Goal: Navigation & Orientation: Find specific page/section

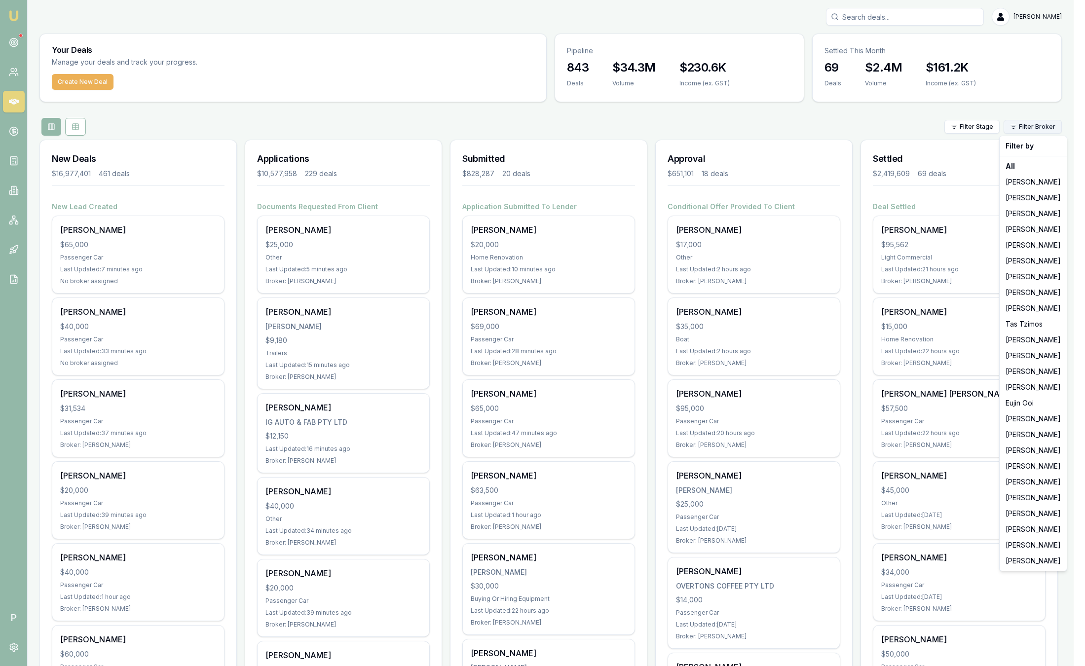
click at [1047, 128] on html "Emu Broker P Sam Crouch Toggle Menu Your Deals Manage your deals and track your…" at bounding box center [542, 333] width 1085 height 666
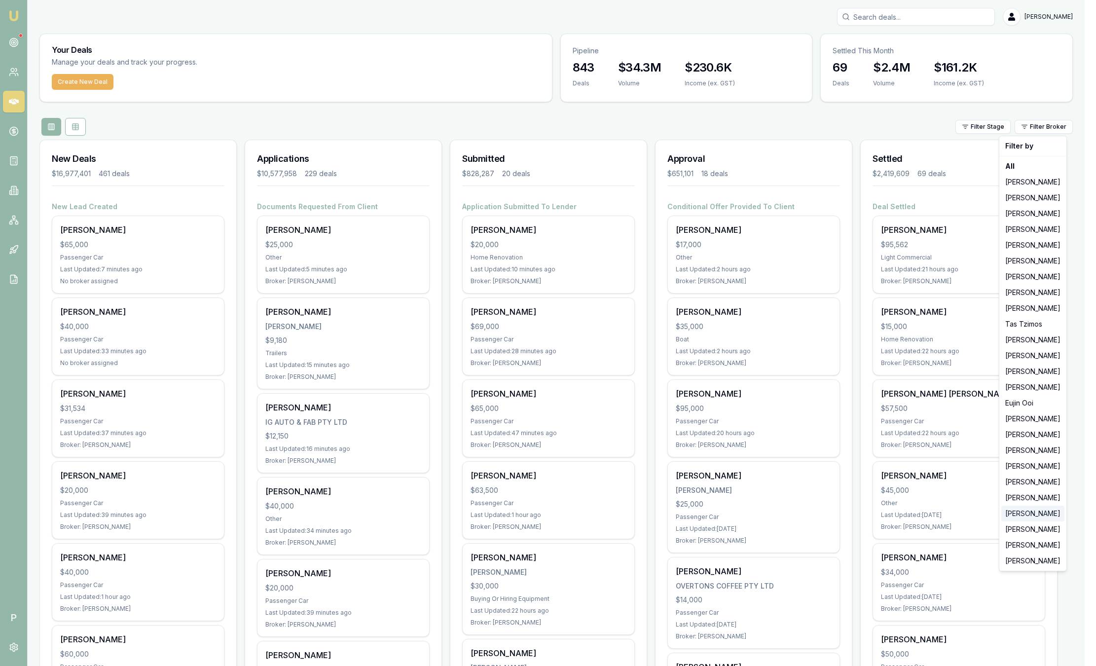
click at [1033, 514] on div "Laura La Micela" at bounding box center [1033, 514] width 63 height 16
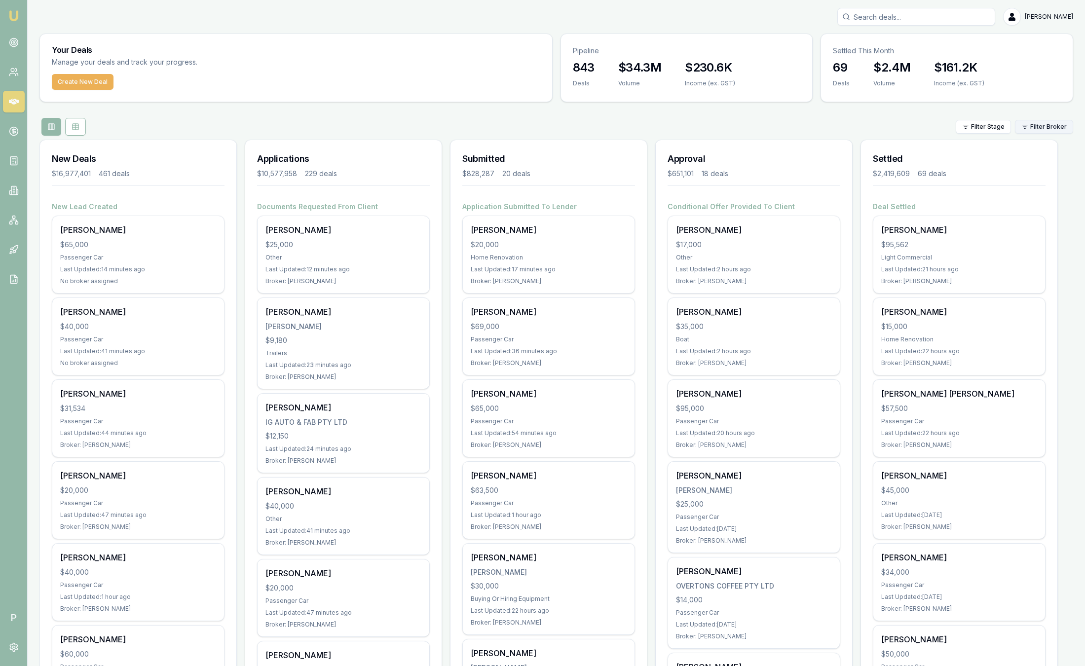
click at [1058, 132] on html "Emu Broker P Sam Crouch Toggle Menu Your Deals Manage your deals and track your…" at bounding box center [542, 333] width 1085 height 666
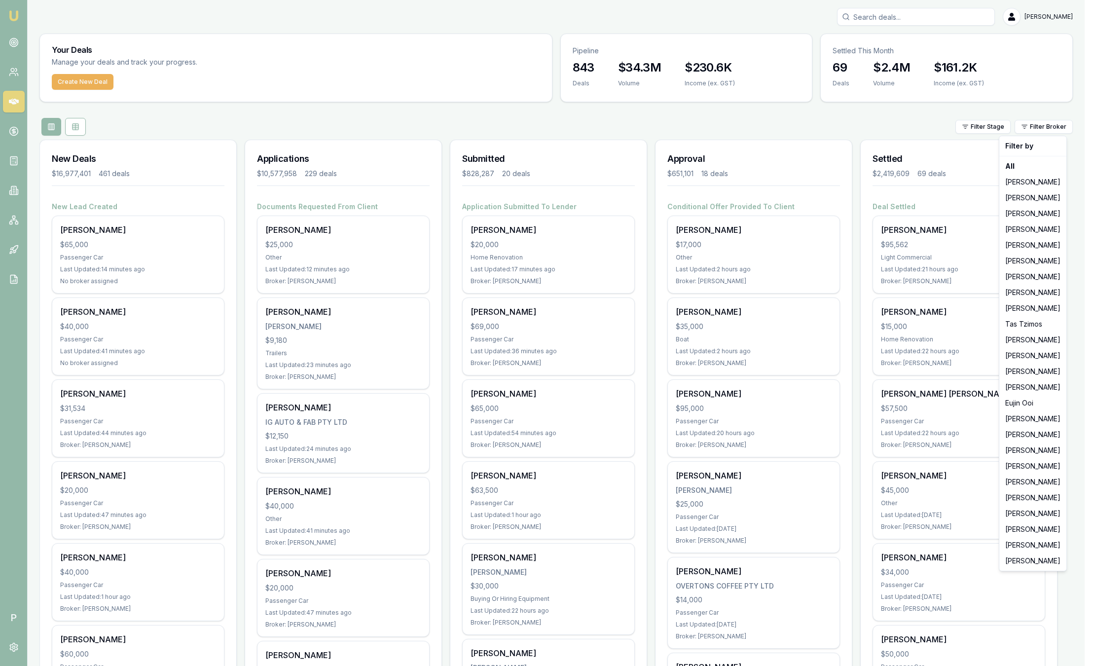
click at [649, 124] on html "Emu Broker P Sam Crouch Toggle Menu Your Deals Manage your deals and track your…" at bounding box center [548, 333] width 1096 height 666
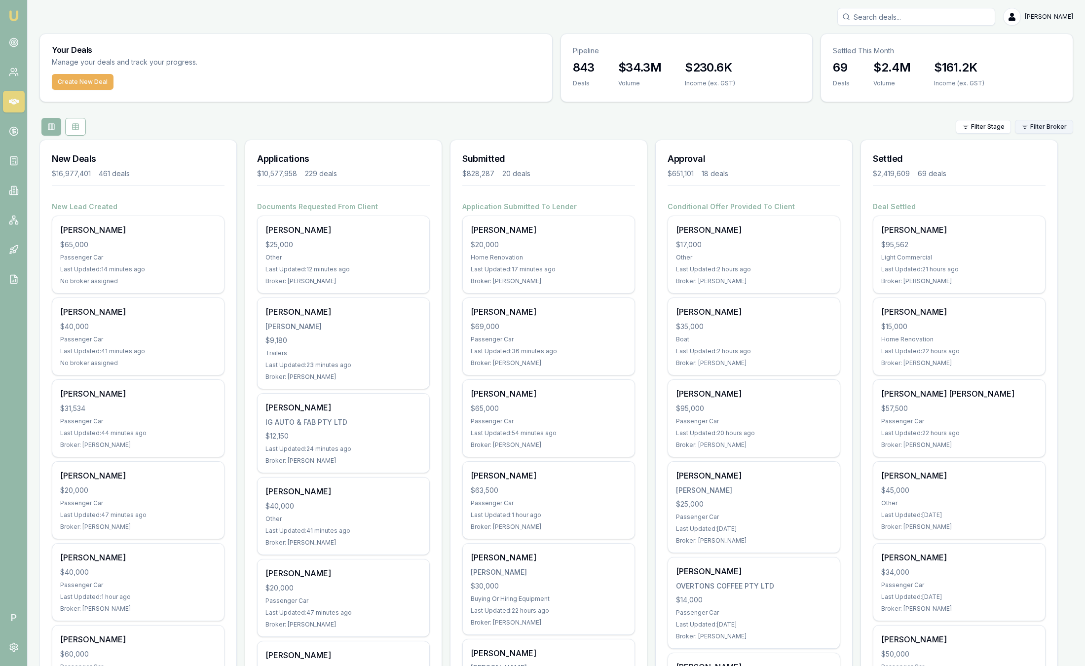
click at [1028, 128] on html "Emu Broker P Sam Crouch Toggle Menu Your Deals Manage your deals and track your…" at bounding box center [542, 333] width 1085 height 666
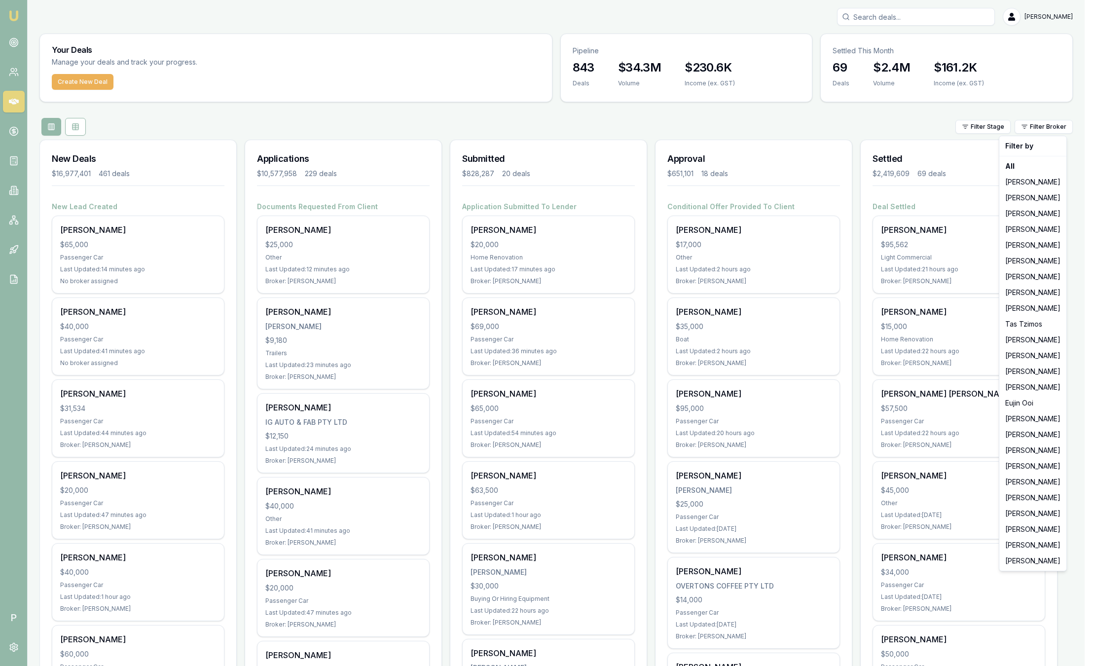
click at [881, 115] on html "Emu Broker P Sam Crouch Toggle Menu Your Deals Manage your deals and track your…" at bounding box center [548, 333] width 1096 height 666
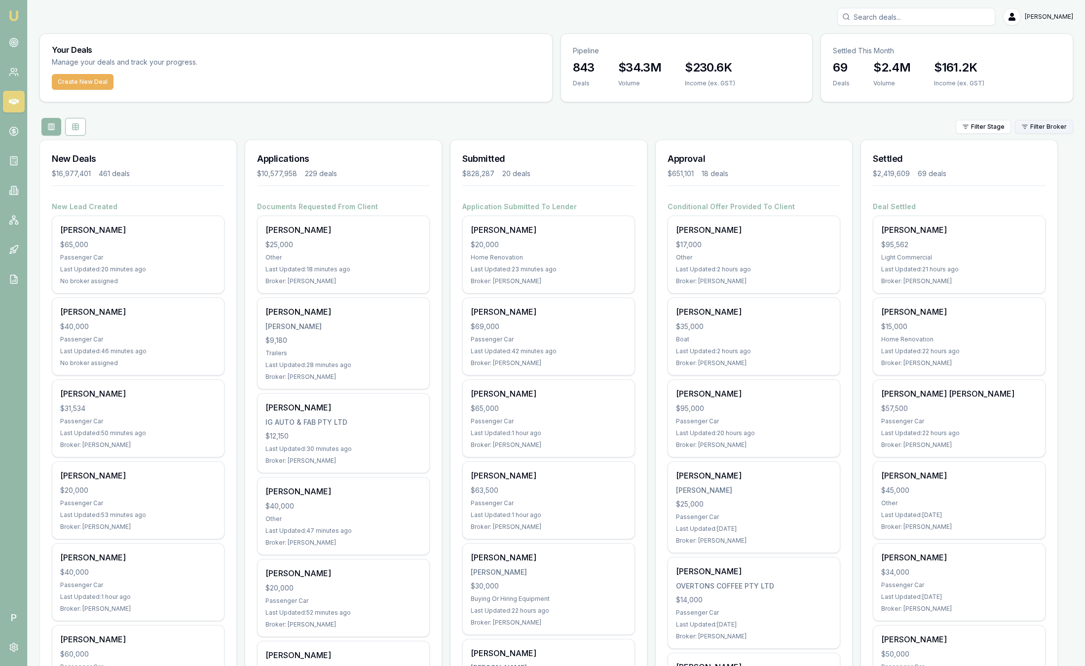
click at [1024, 130] on html "Emu Broker P Sam Crouch Toggle Menu Your Deals Manage your deals and track your…" at bounding box center [542, 333] width 1085 height 666
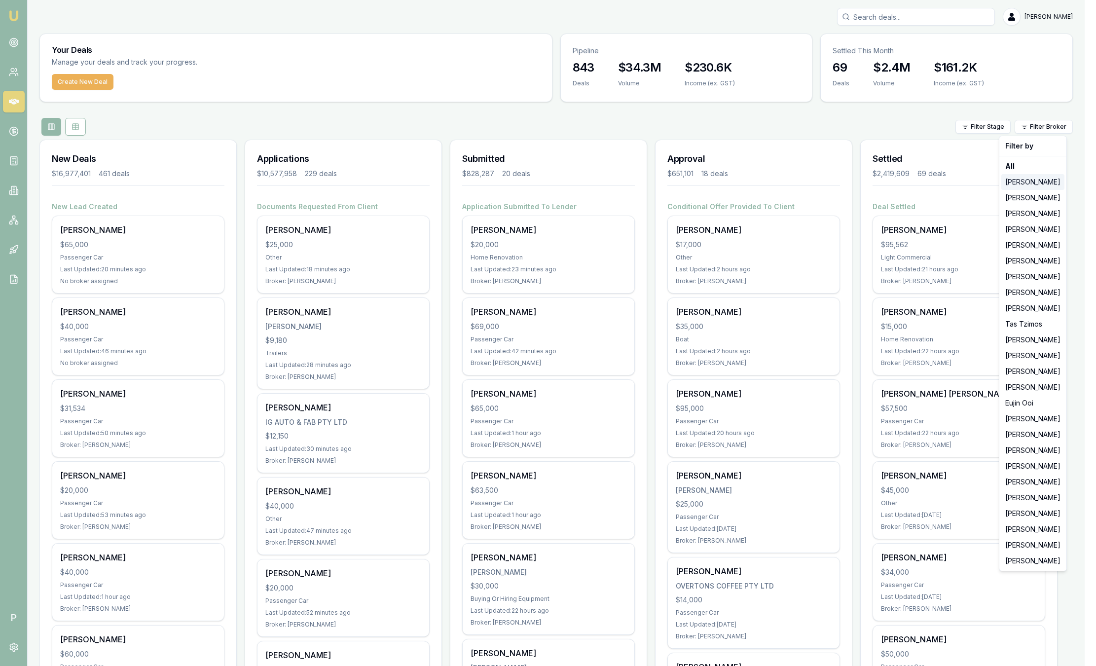
click at [1031, 183] on div "[PERSON_NAME]" at bounding box center [1033, 182] width 63 height 16
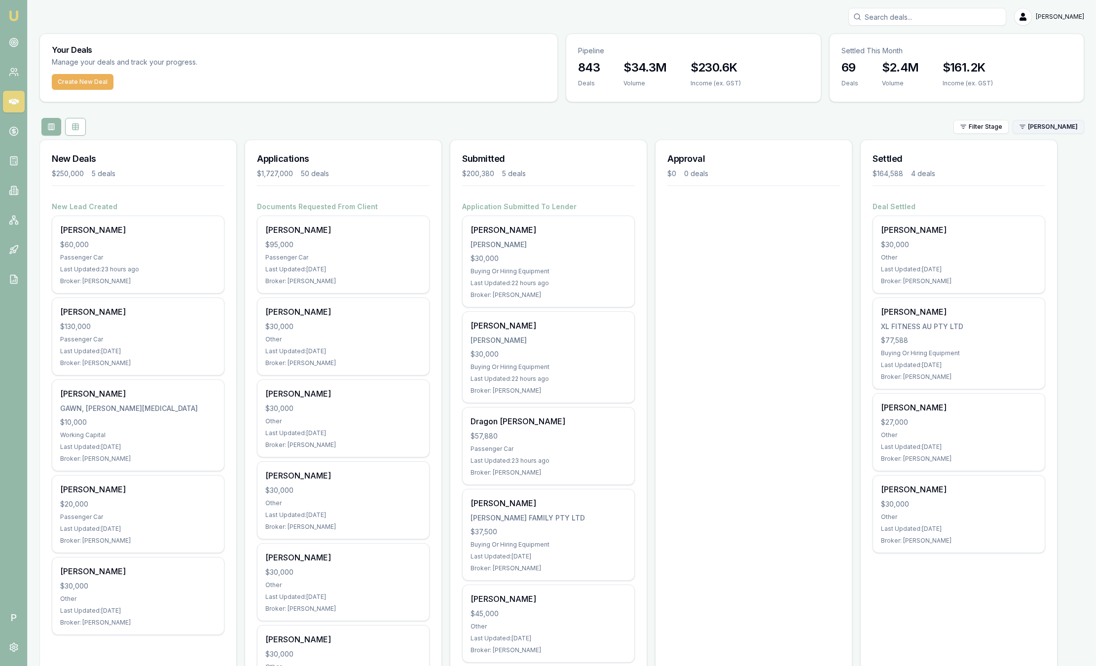
click at [1038, 126] on html "Emu Broker P Sam Crouch Toggle Menu Your Deals Manage your deals and track your…" at bounding box center [548, 333] width 1096 height 666
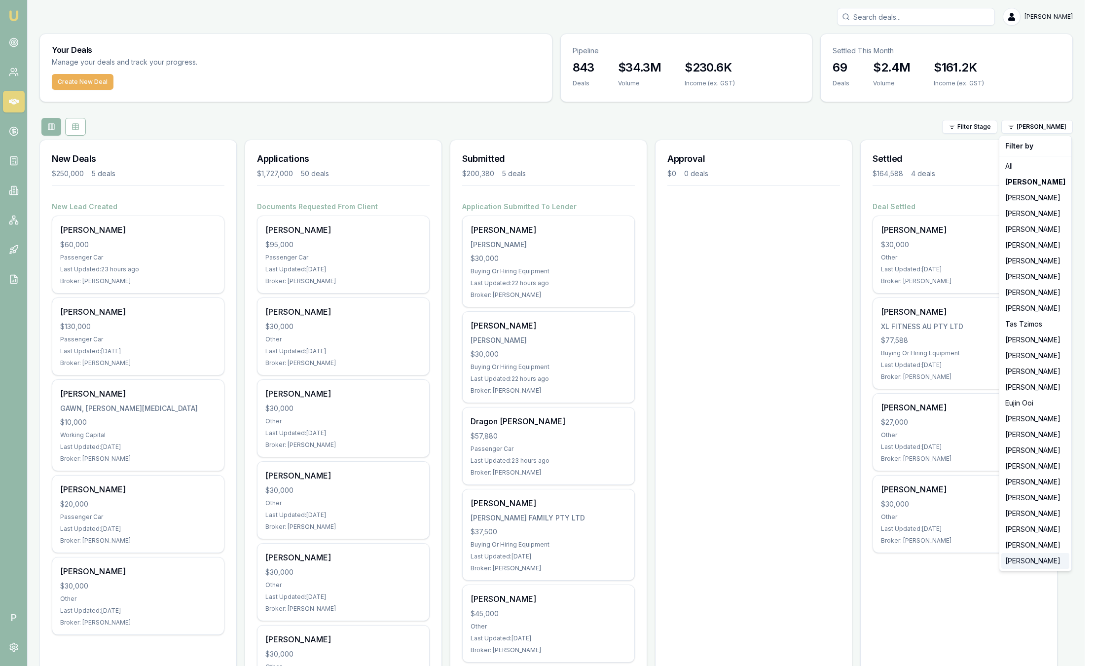
click at [1040, 563] on div "[PERSON_NAME]" at bounding box center [1036, 561] width 68 height 16
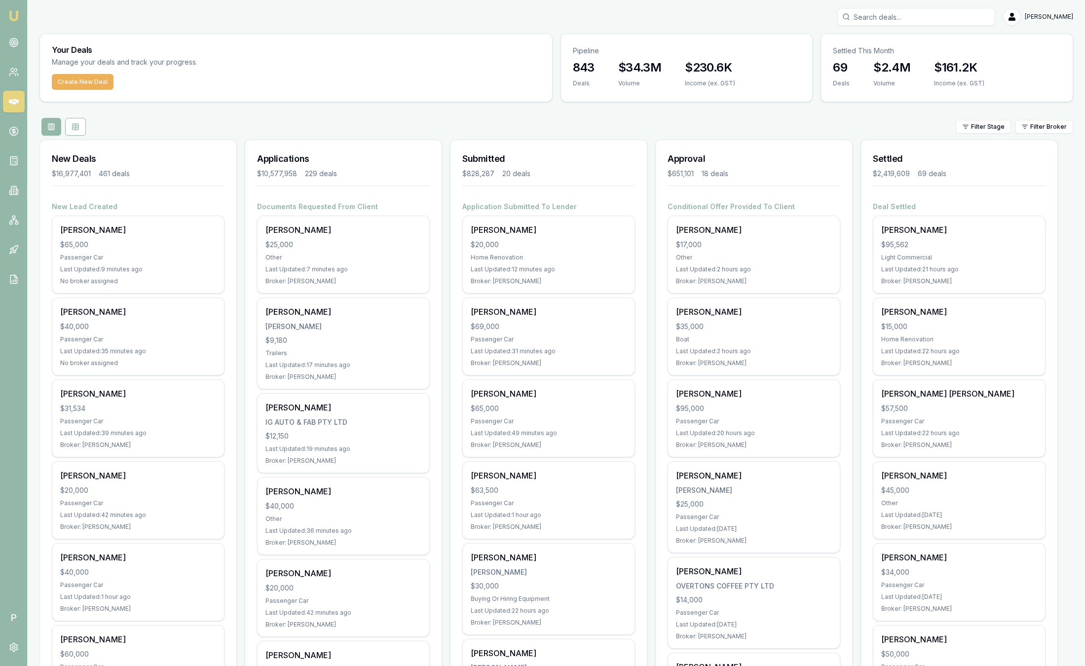
click at [1048, 124] on html "Emu Broker P Sam Crouch Toggle Menu Your Deals Manage your deals and track your…" at bounding box center [542, 333] width 1085 height 666
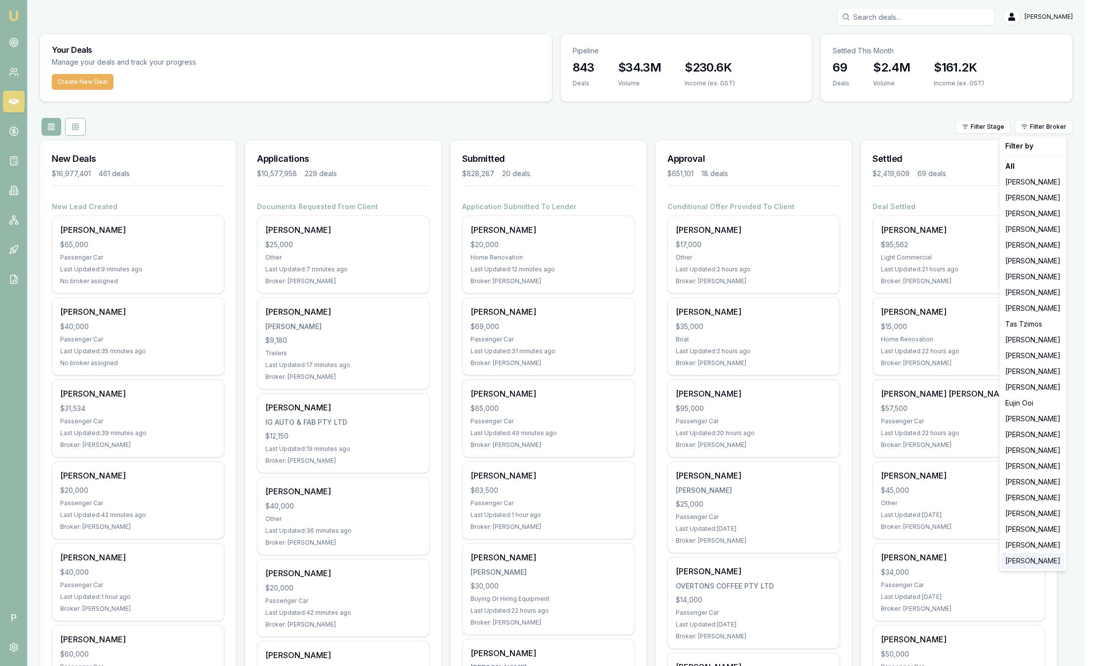
click at [1033, 563] on div "[PERSON_NAME]" at bounding box center [1033, 561] width 63 height 16
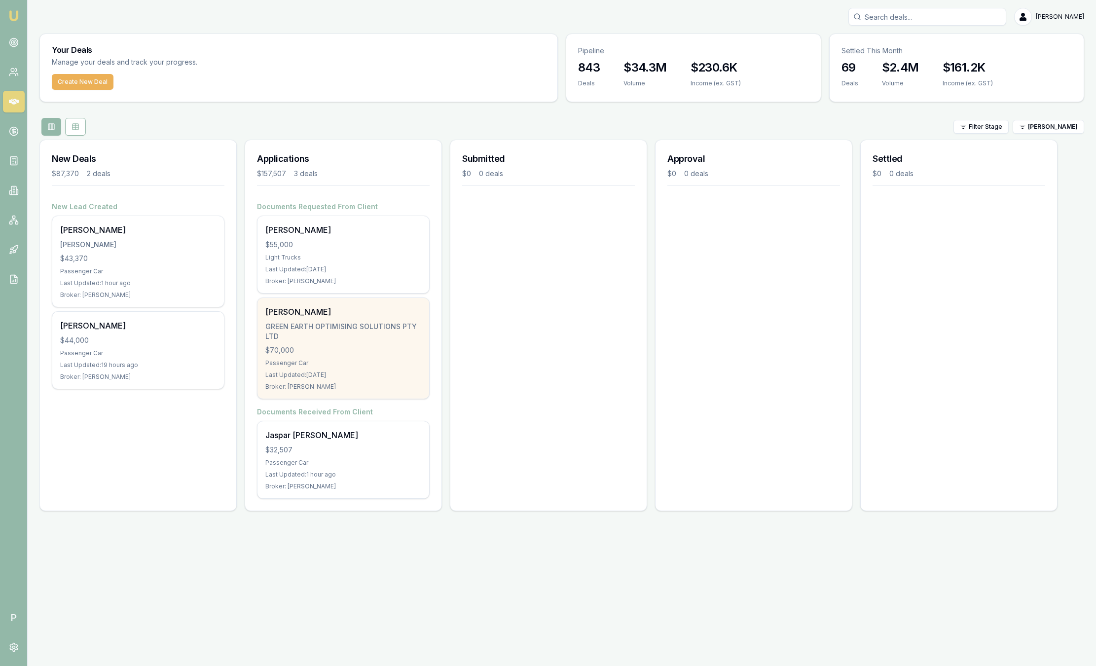
click at [335, 393] on div "Benjamin Mccosh GREEN EARTH OPTIMISING SOLUTIONS PTY LTD $70,000 Passenger Car …" at bounding box center [344, 348] width 172 height 101
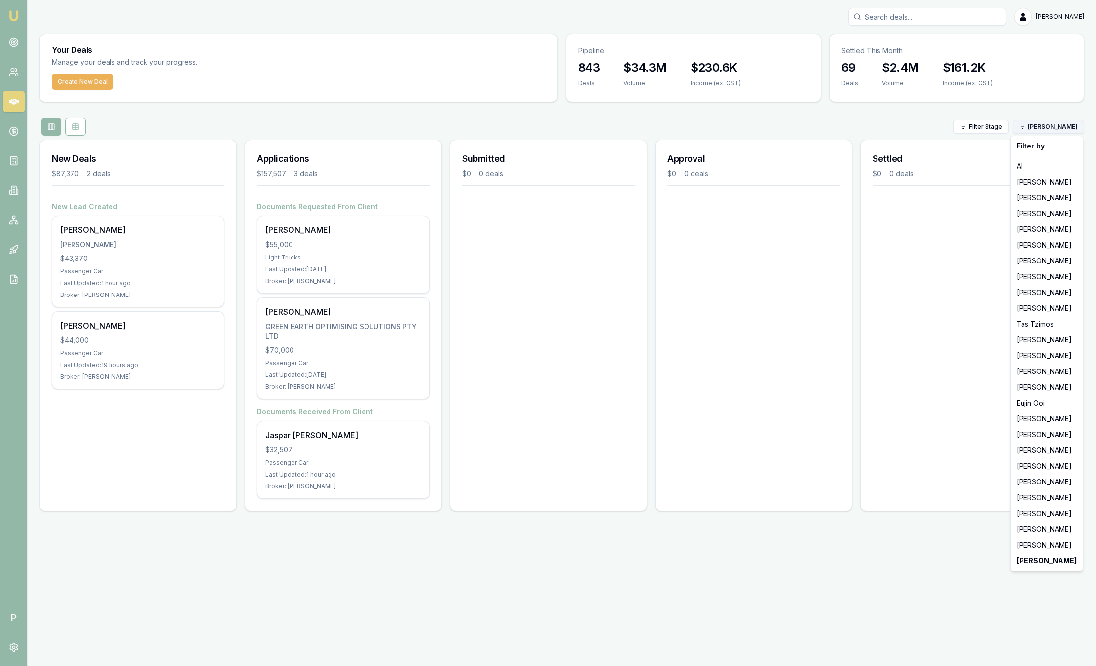
click at [1034, 131] on html "Emu Broker P Sam Crouch Toggle Menu Your Deals Manage your deals and track your…" at bounding box center [548, 333] width 1096 height 666
click at [952, 628] on html "Emu Broker P Sam Crouch Toggle Menu Your Deals Manage your deals and track your…" at bounding box center [548, 333] width 1096 height 666
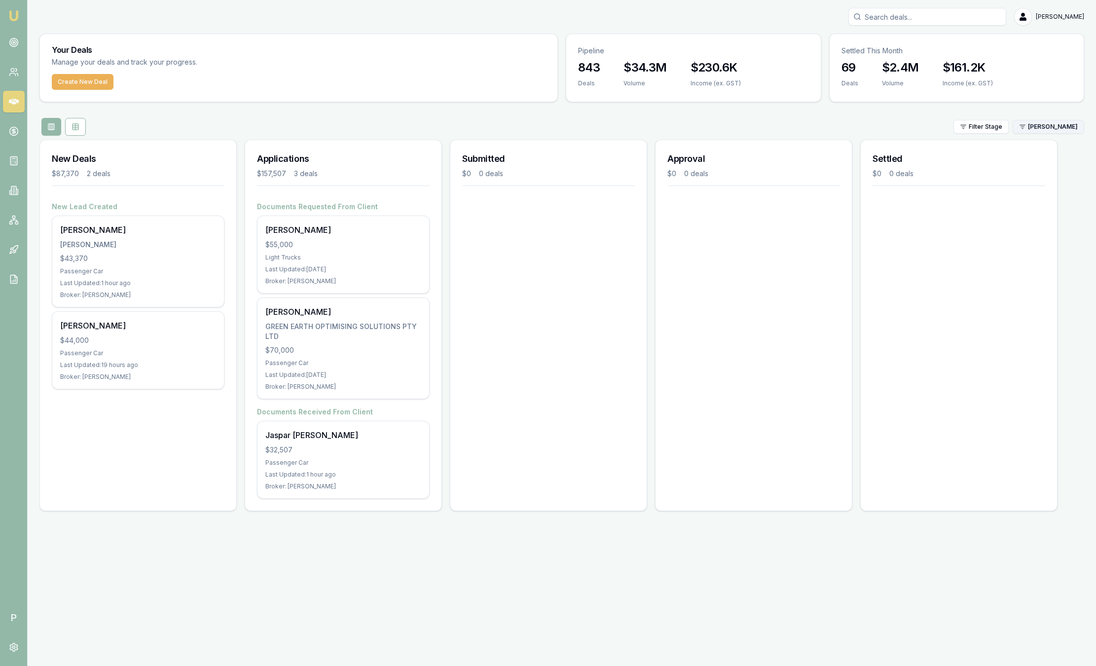
click at [1066, 125] on html "Emu Broker P Sam Crouch Toggle Menu Your Deals Manage your deals and track your…" at bounding box center [548, 333] width 1096 height 666
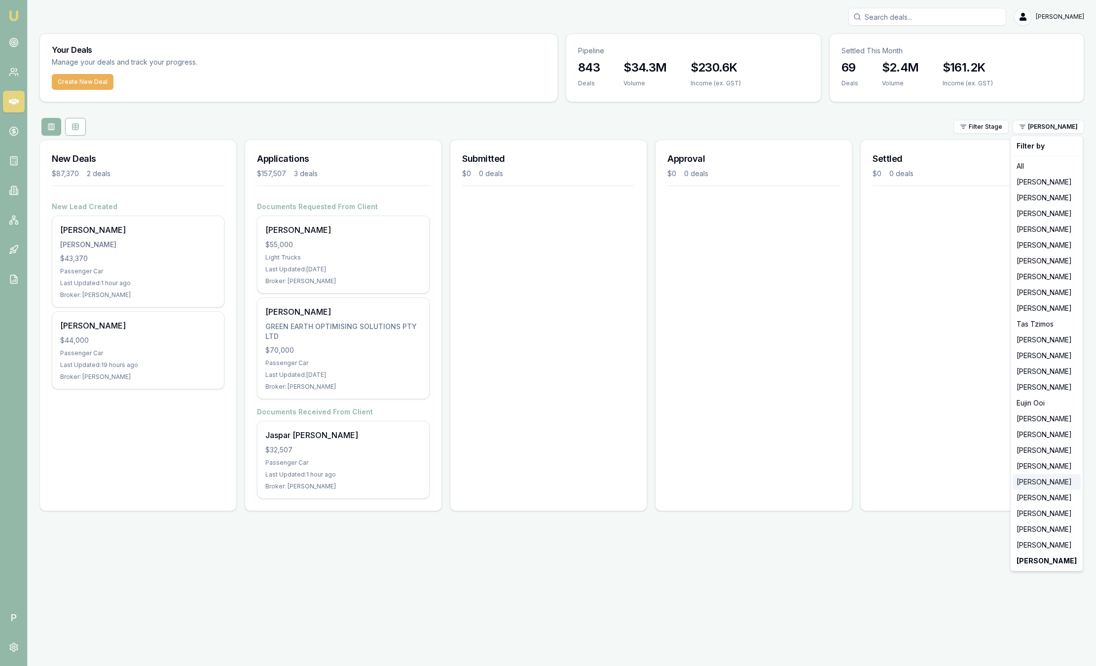
click at [1042, 485] on div "[PERSON_NAME]" at bounding box center [1047, 482] width 68 height 16
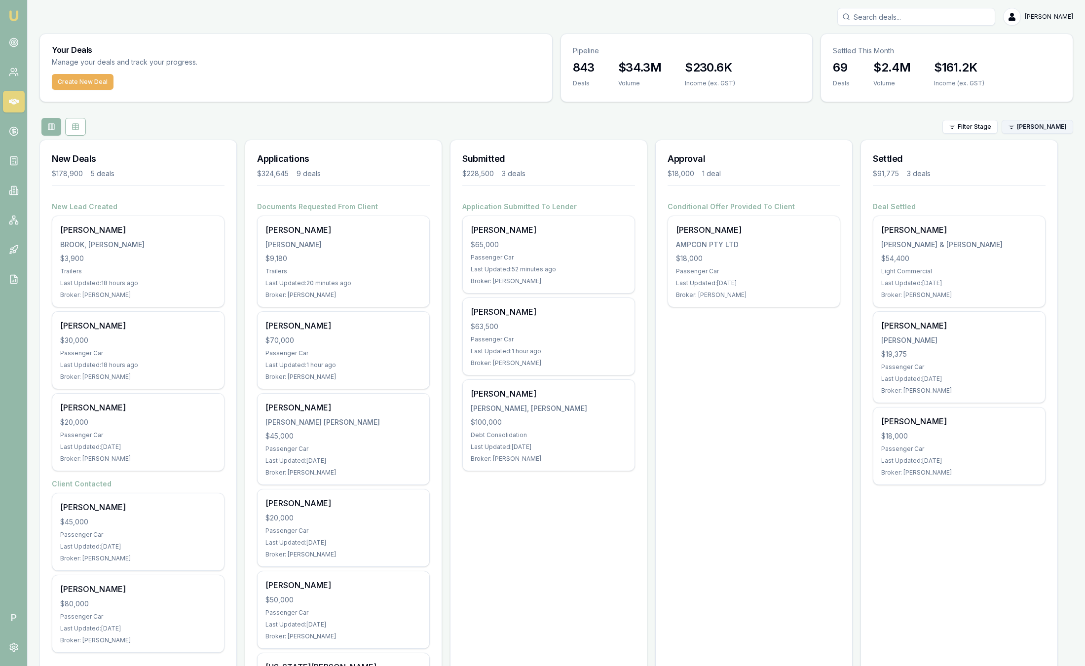
click at [1031, 130] on html "Emu Broker P Sam Crouch Toggle Menu Your Deals Manage your deals and track your…" at bounding box center [542, 333] width 1085 height 666
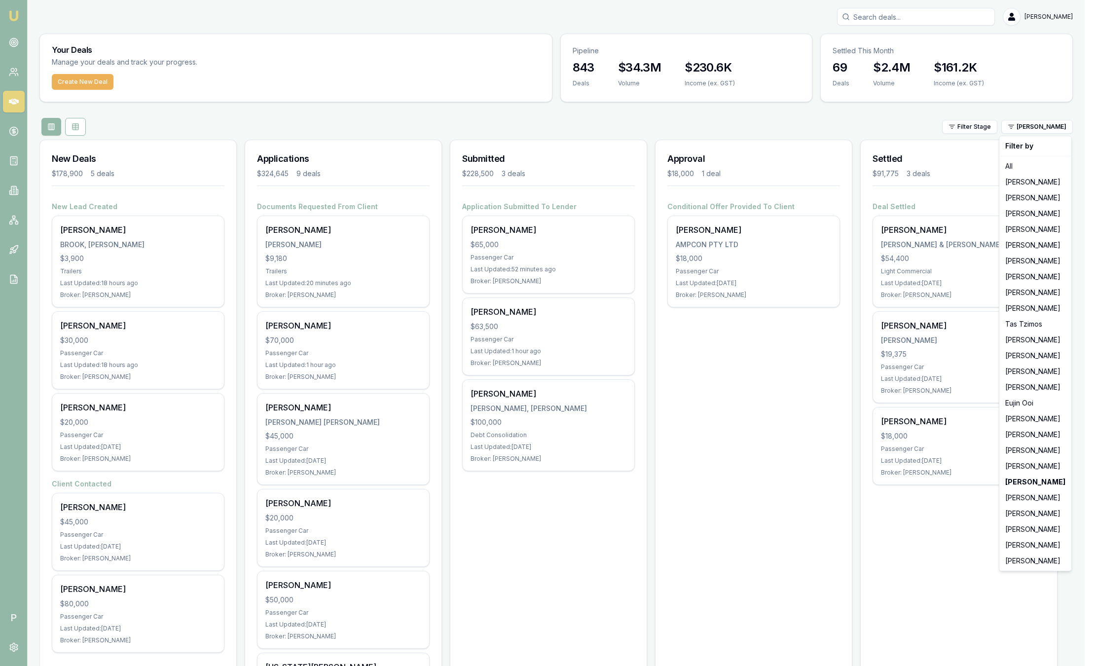
drag, startPoint x: 1033, startPoint y: 384, endPoint x: 1095, endPoint y: 383, distance: 62.2
click at [1096, 384] on html "Emu Broker P Sam Crouch Toggle Menu Your Deals Manage your deals and track your…" at bounding box center [548, 333] width 1096 height 666
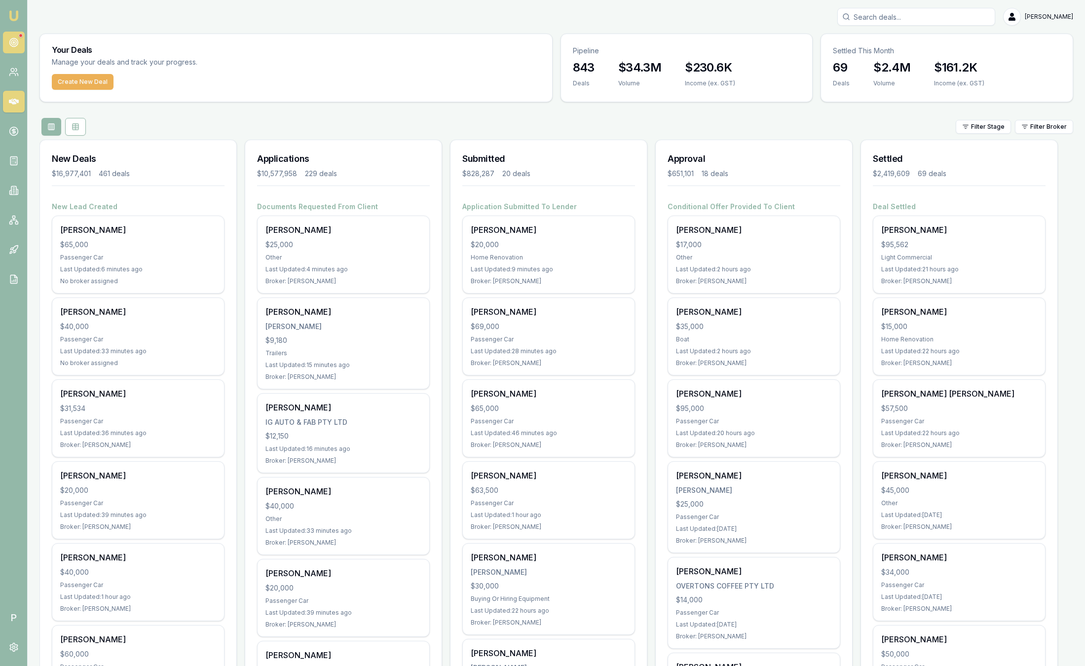
click at [22, 50] on link at bounding box center [14, 43] width 22 height 22
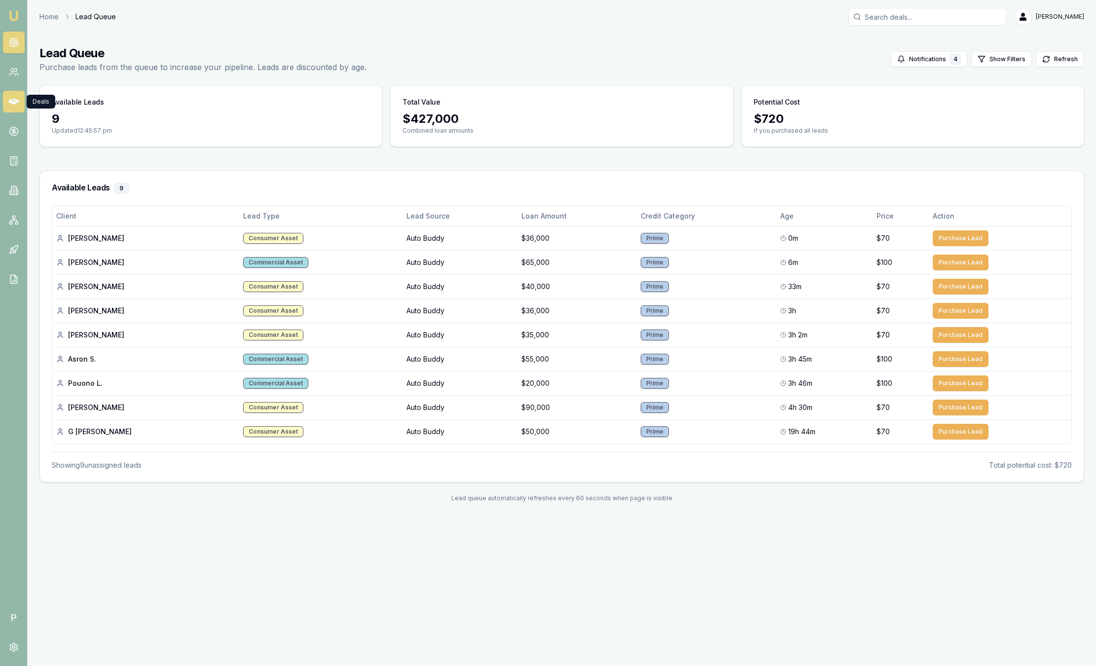
click at [16, 98] on icon at bounding box center [14, 102] width 10 height 10
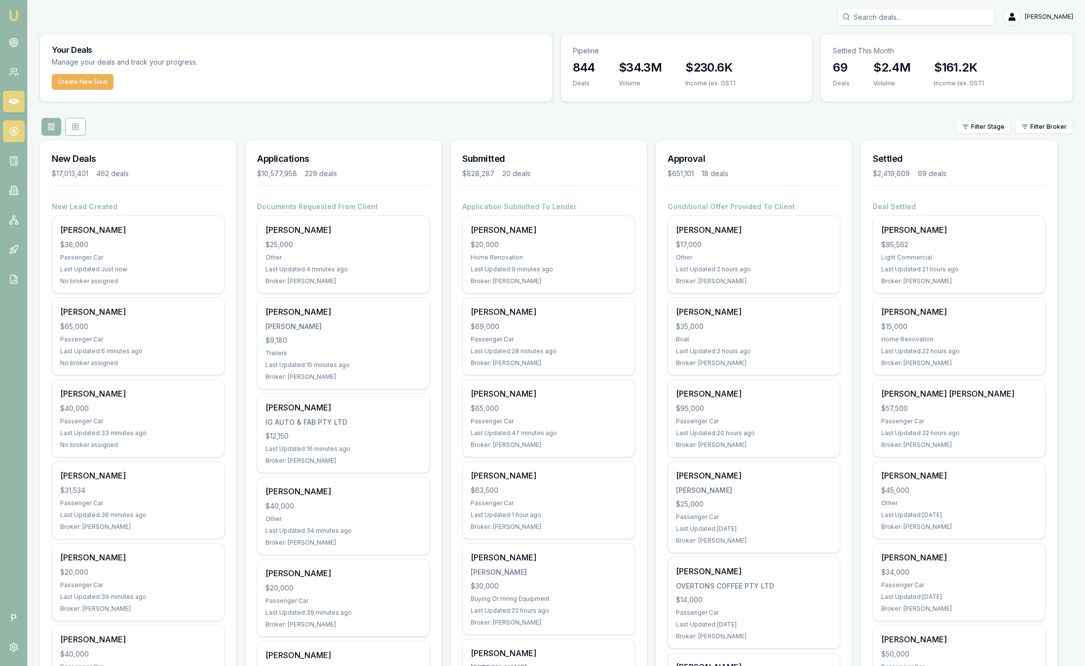
click at [17, 131] on circle at bounding box center [13, 131] width 8 height 8
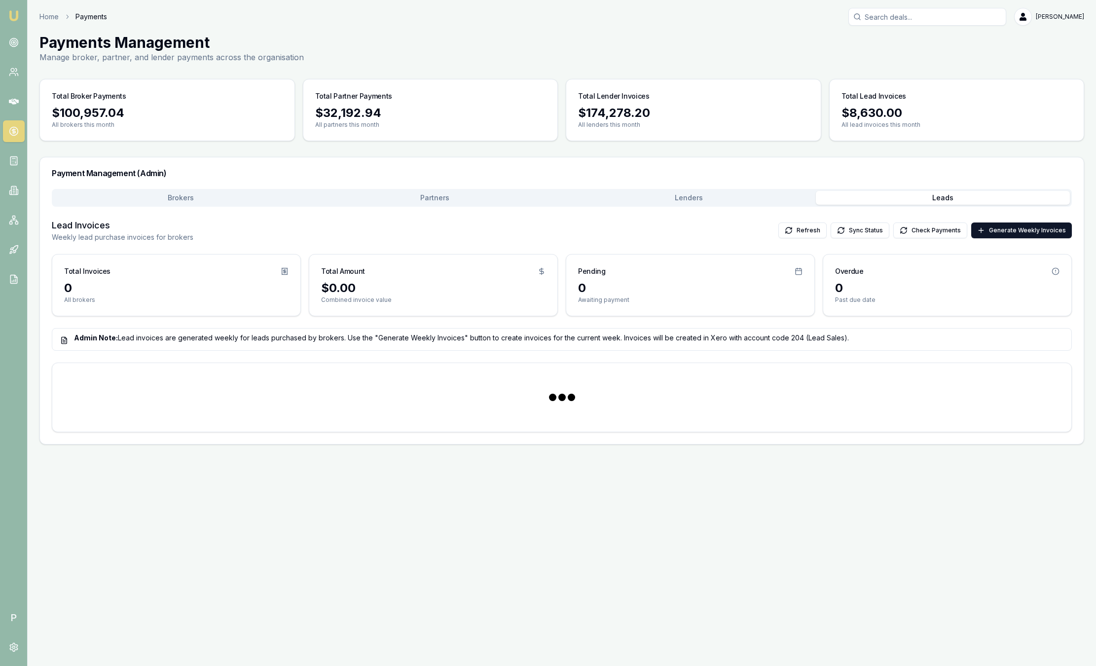
click at [980, 195] on button "Leads" at bounding box center [943, 198] width 254 height 14
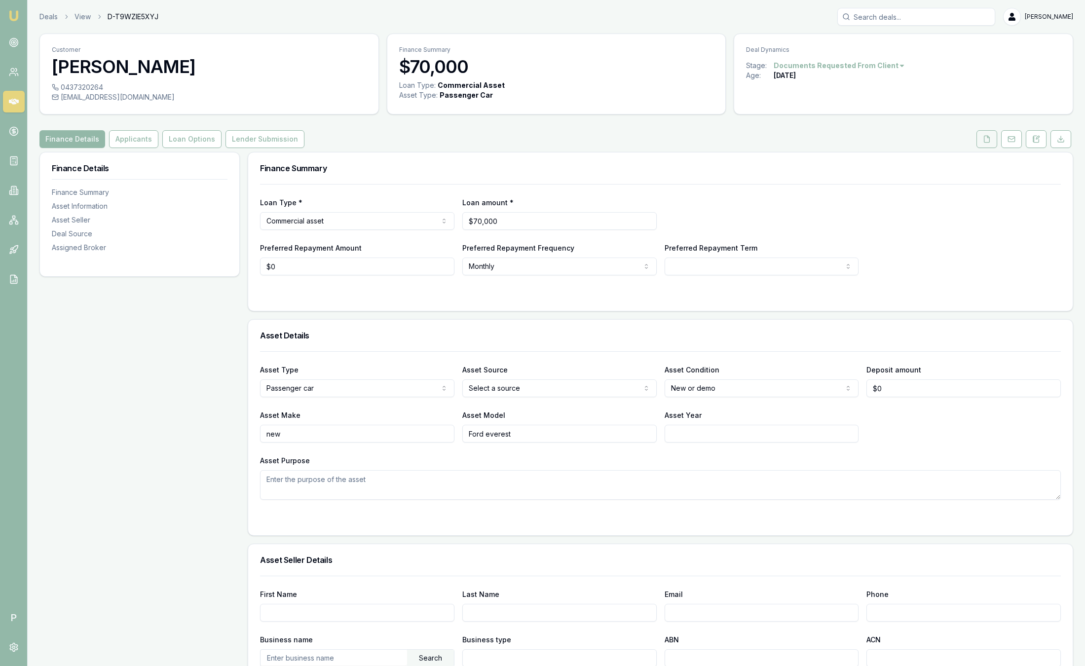
click at [988, 136] on icon at bounding box center [987, 139] width 8 height 8
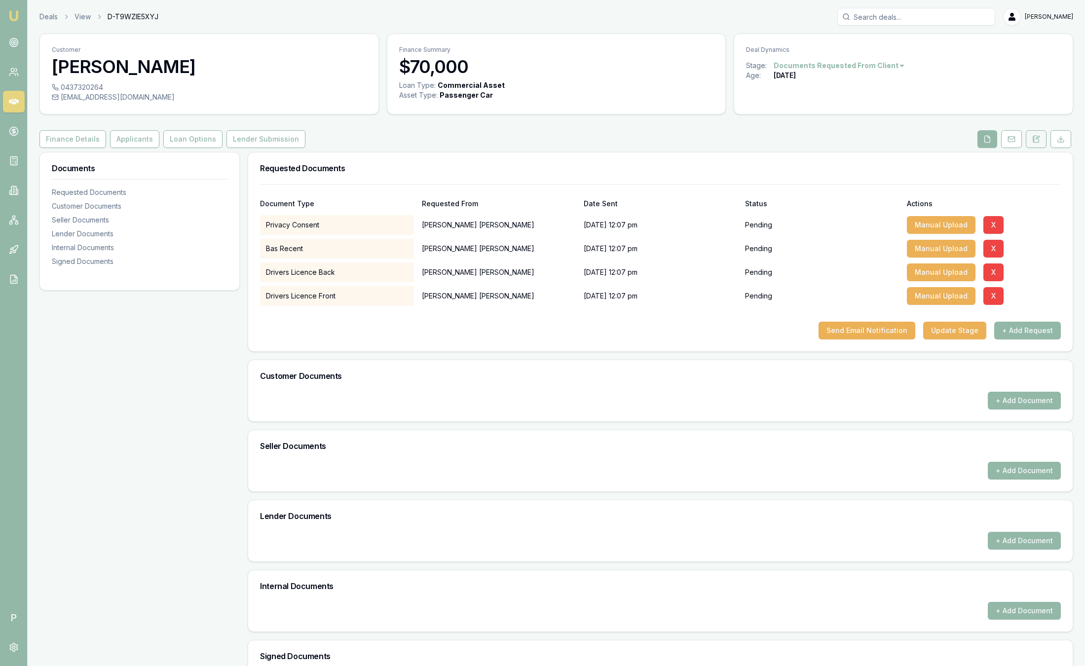
click at [1040, 139] on button at bounding box center [1036, 139] width 21 height 18
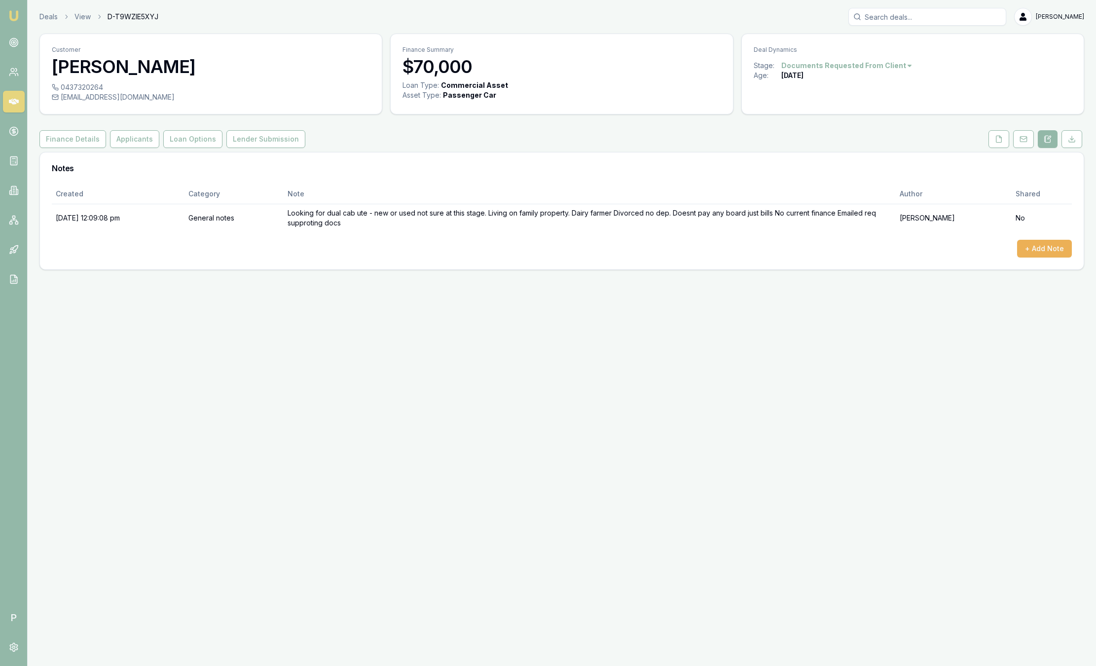
click at [18, 18] on img at bounding box center [14, 16] width 12 height 12
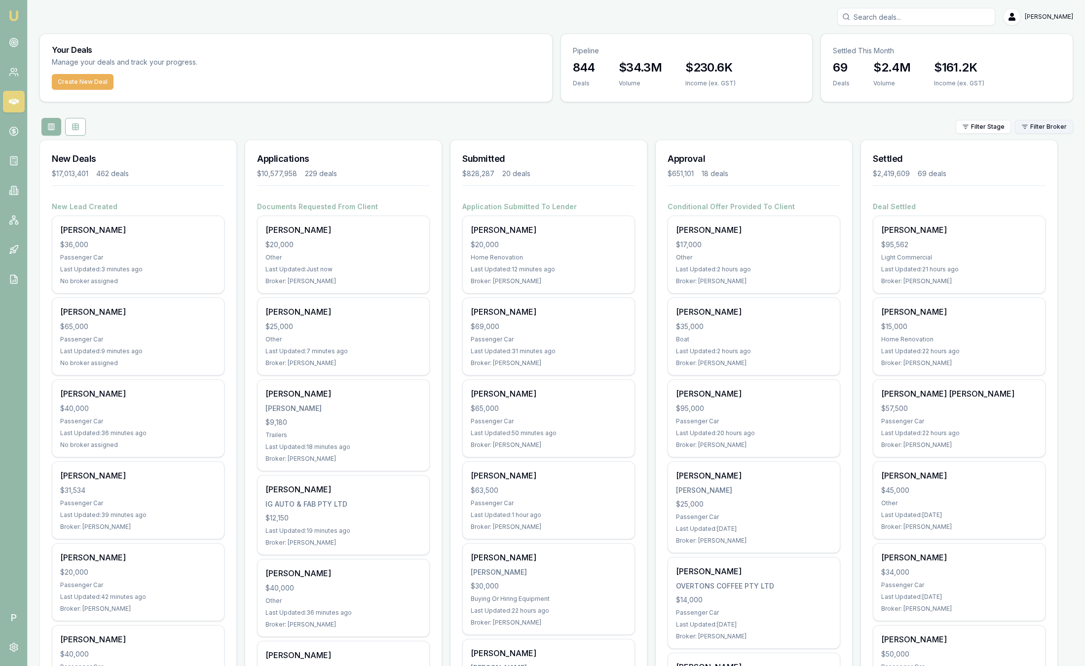
click at [1054, 122] on html "Emu Broker P Sam Crouch Toggle Menu Your Deals Manage your deals and track your…" at bounding box center [542, 333] width 1085 height 666
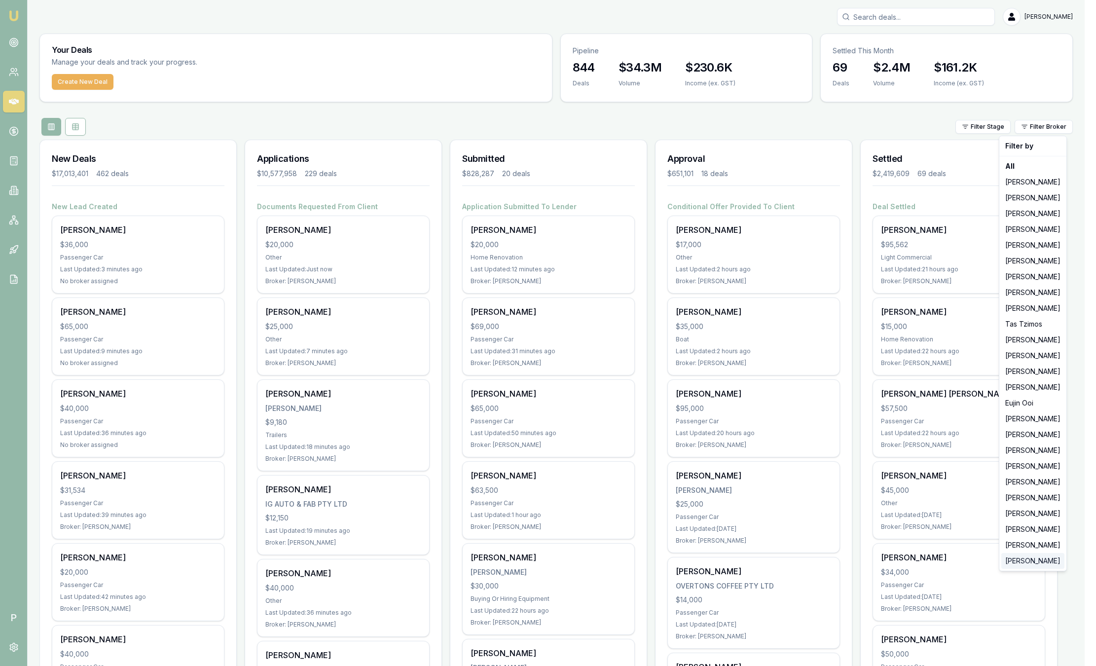
click at [1041, 564] on div "[PERSON_NAME]" at bounding box center [1033, 561] width 63 height 16
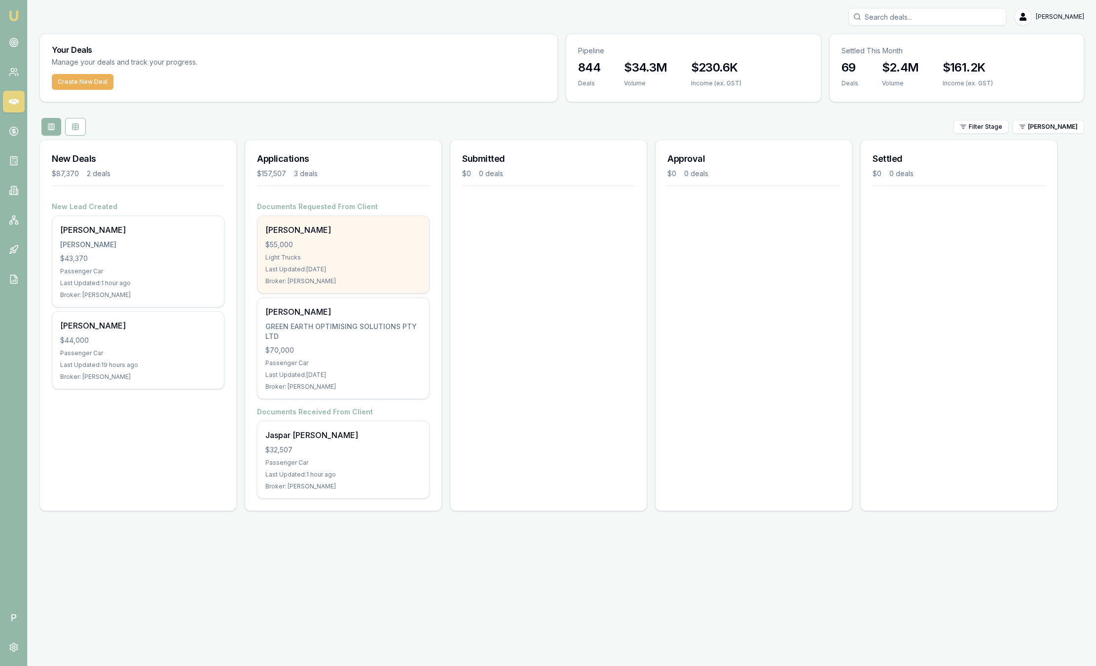
click at [332, 261] on div "Light Trucks" at bounding box center [343, 258] width 156 height 8
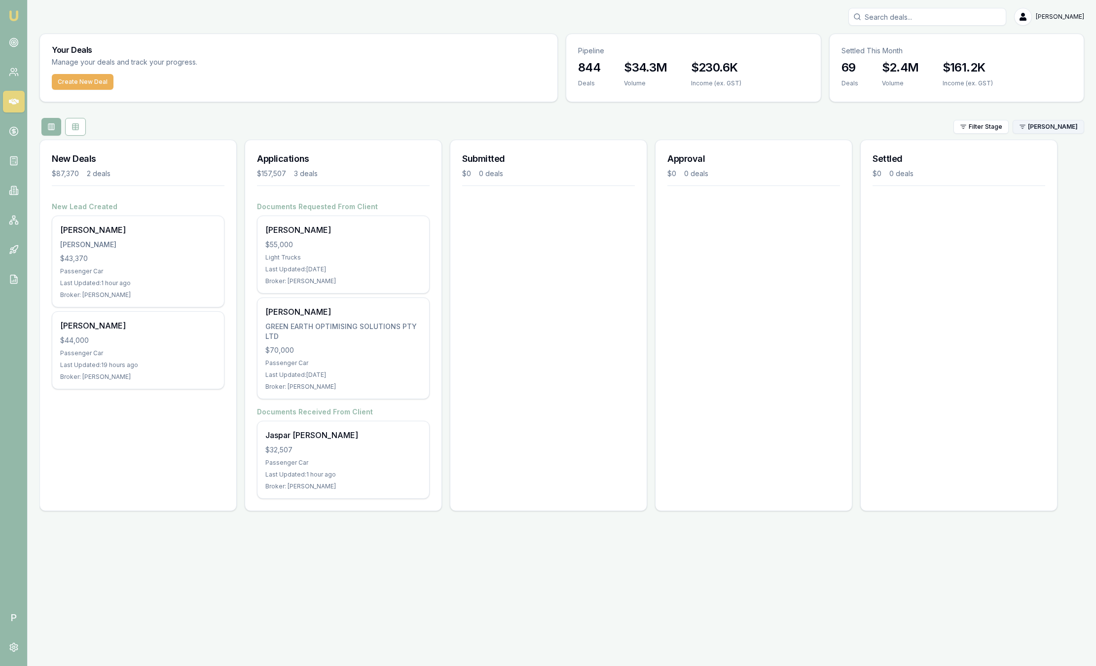
click at [1072, 127] on html "Emu Broker P Sam Crouch Toggle Menu Your Deals Manage your deals and track your…" at bounding box center [548, 333] width 1096 height 666
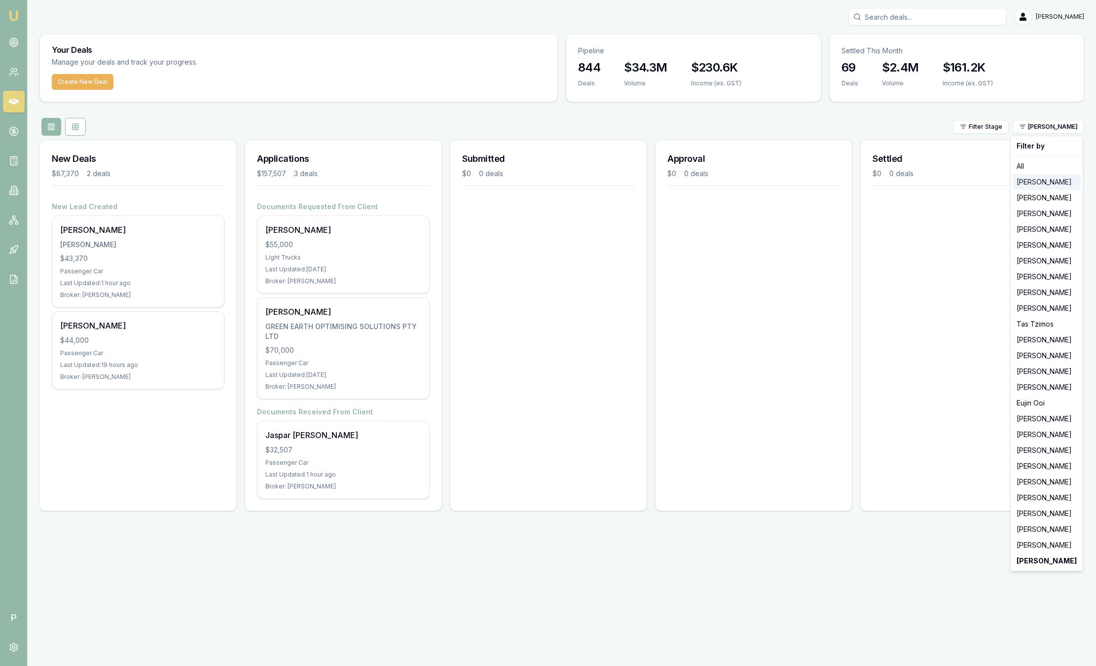
click at [1043, 182] on div "[PERSON_NAME]" at bounding box center [1047, 182] width 68 height 16
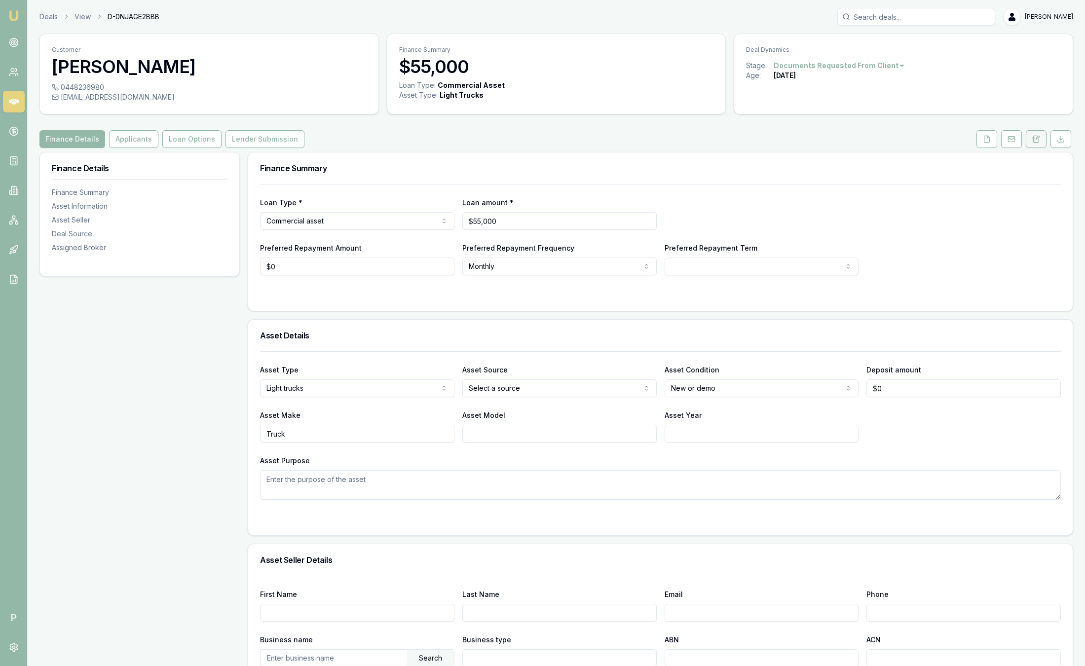
click at [1036, 138] on icon at bounding box center [1036, 139] width 8 height 8
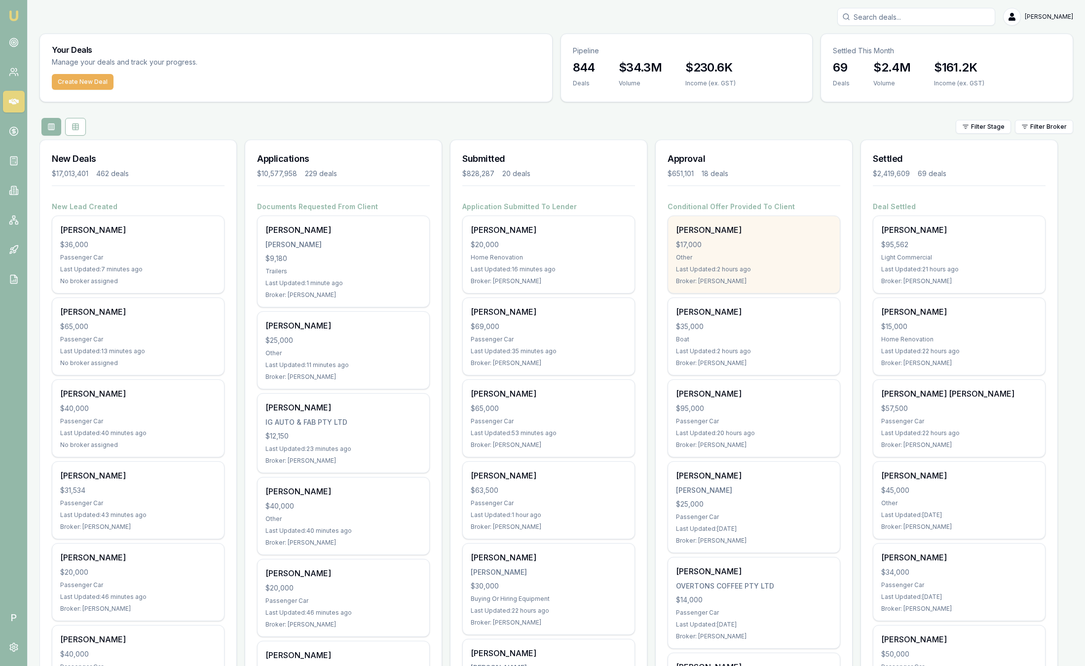
click at [727, 247] on div "$17,000" at bounding box center [754, 245] width 156 height 10
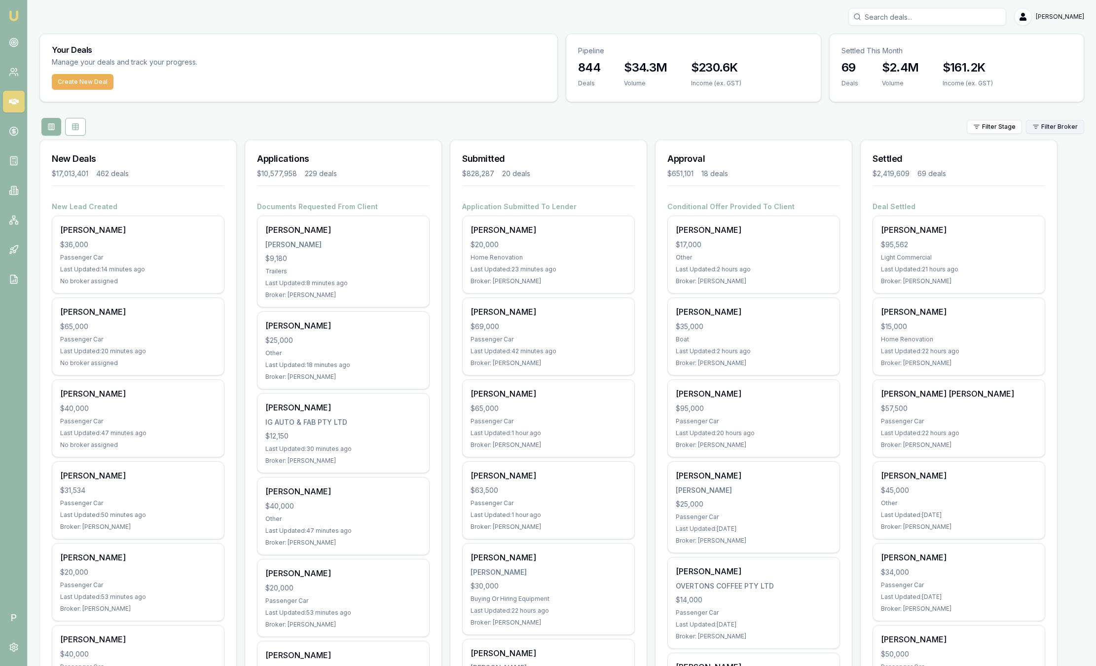
click at [1026, 129] on html "Emu Broker P Sam Crouch Toggle Menu Your Deals Manage your deals and track your…" at bounding box center [548, 333] width 1096 height 666
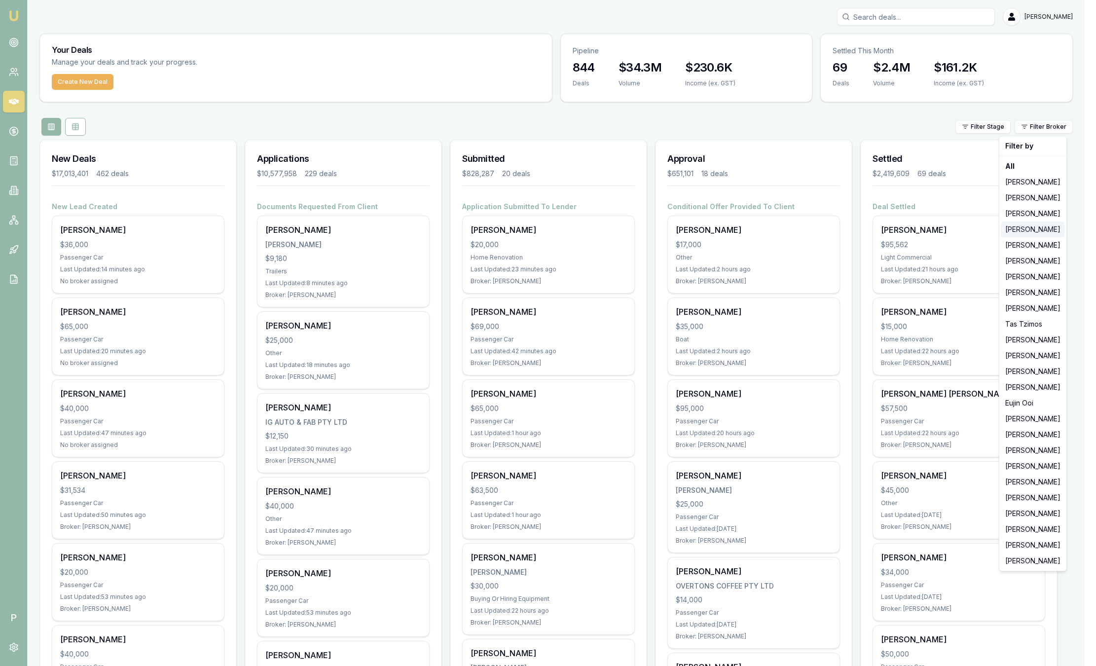
click at [1035, 235] on div "[PERSON_NAME]" at bounding box center [1033, 230] width 63 height 16
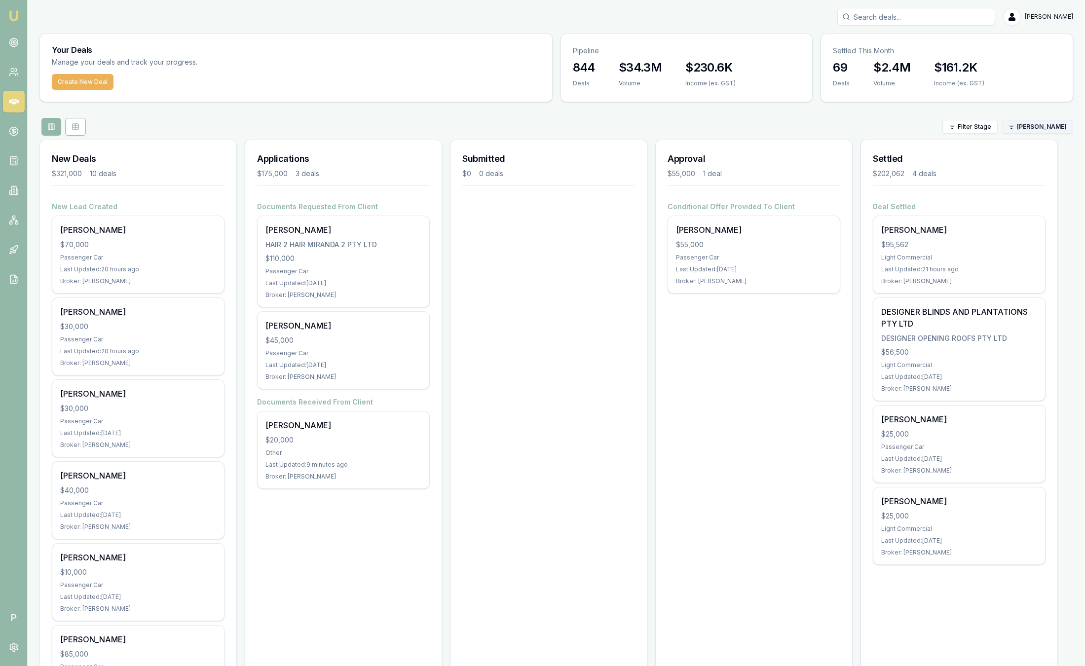
click at [1030, 132] on html "Emu Broker P Sam Crouch Toggle Menu Your Deals Manage your deals and track your…" at bounding box center [542, 333] width 1085 height 666
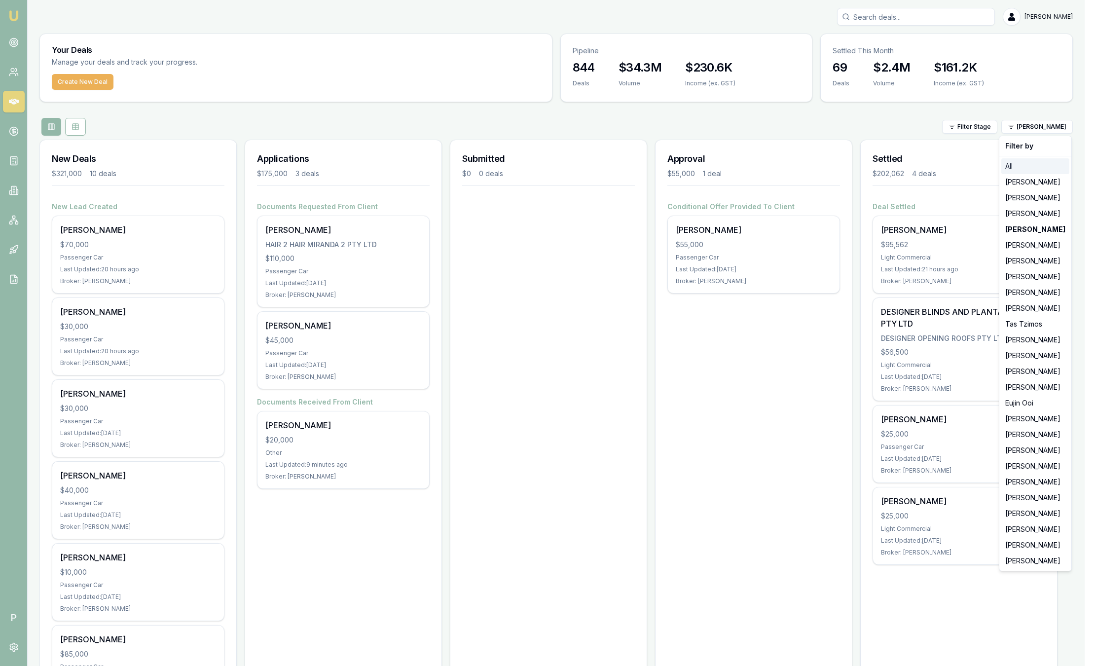
click at [1021, 160] on div "All" at bounding box center [1036, 166] width 68 height 16
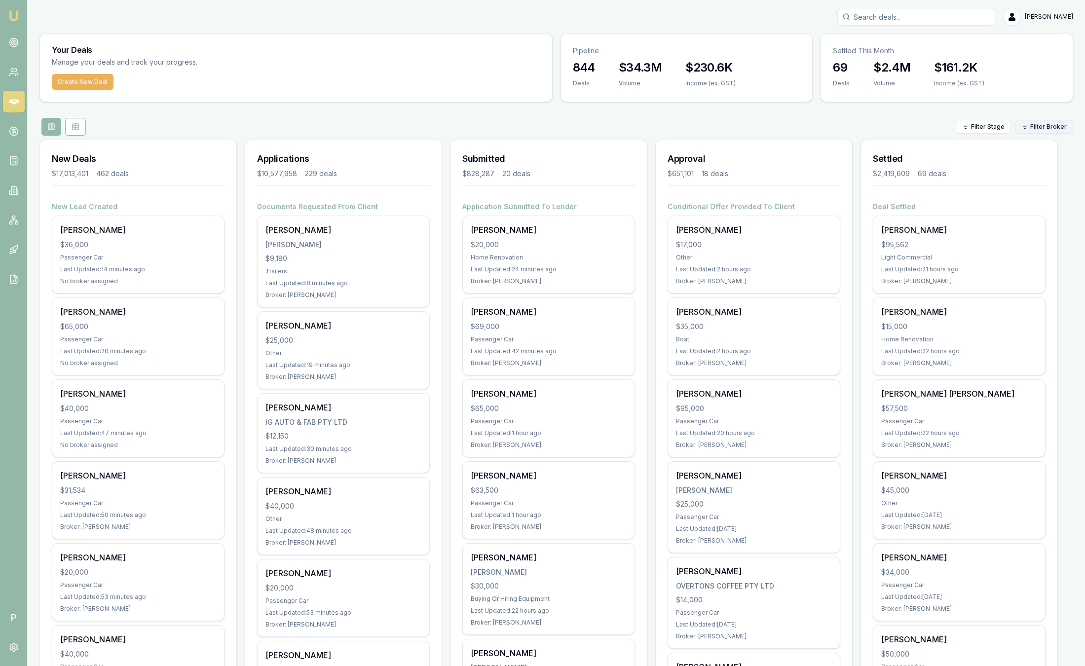
click at [1034, 131] on html "Emu Broker P Sam Crouch Toggle Menu Your Deals Manage your deals and track your…" at bounding box center [542, 333] width 1085 height 666
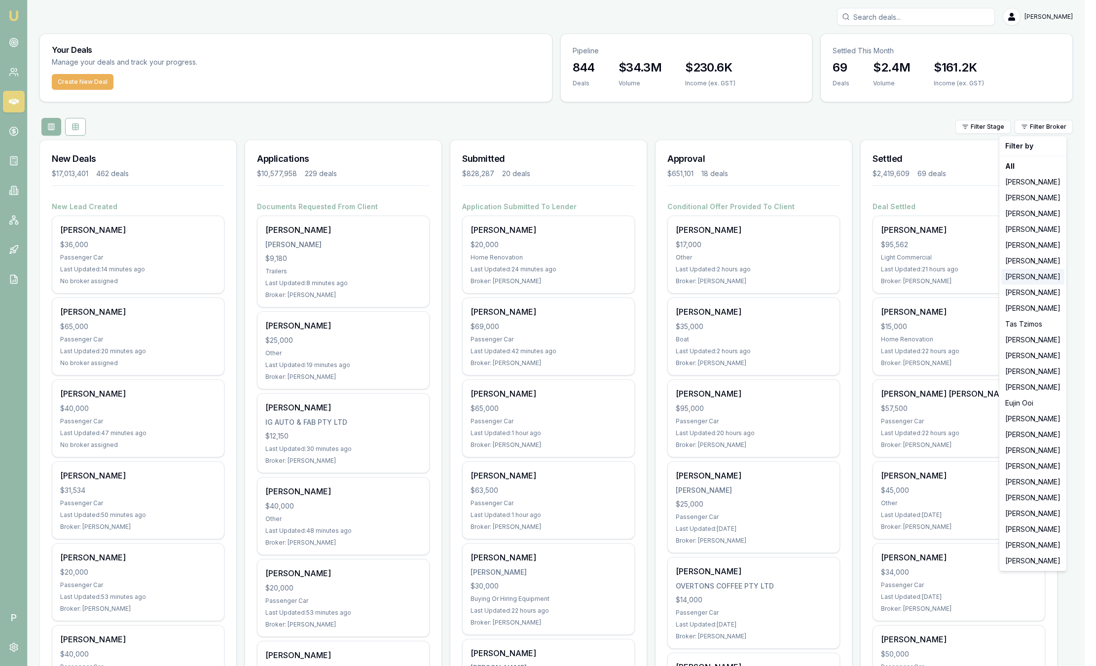
click at [1029, 277] on div "[PERSON_NAME]" at bounding box center [1033, 277] width 63 height 16
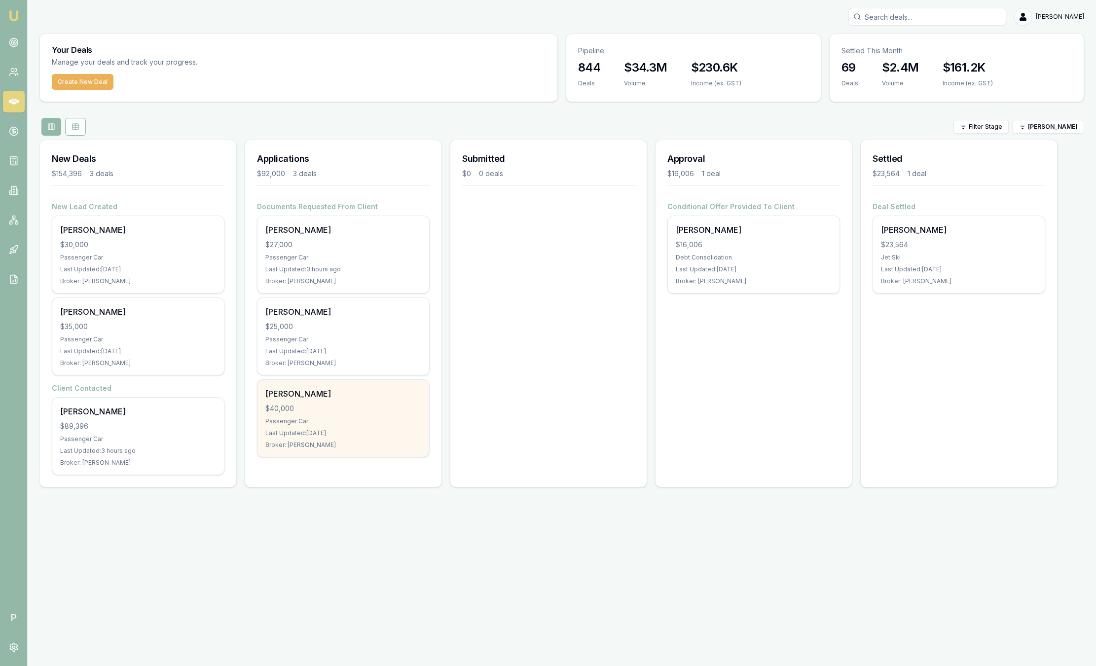
click at [262, 381] on div "Brendan Vaughan $40,000 Passenger Car Last Updated: 5 days ago Broker: Baron Ke…" at bounding box center [344, 418] width 172 height 77
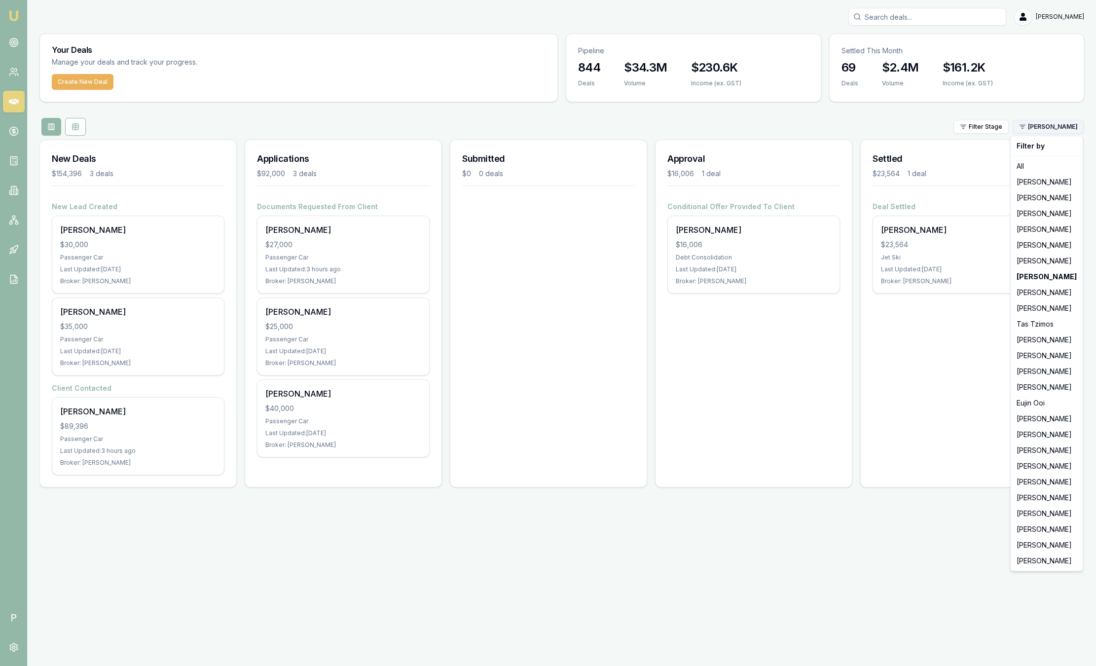
click at [1039, 123] on html "Emu Broker P Sam Crouch Toggle Menu Your Deals Manage your deals and track your…" at bounding box center [548, 333] width 1096 height 666
click at [1039, 516] on div "[PERSON_NAME]" at bounding box center [1047, 514] width 68 height 16
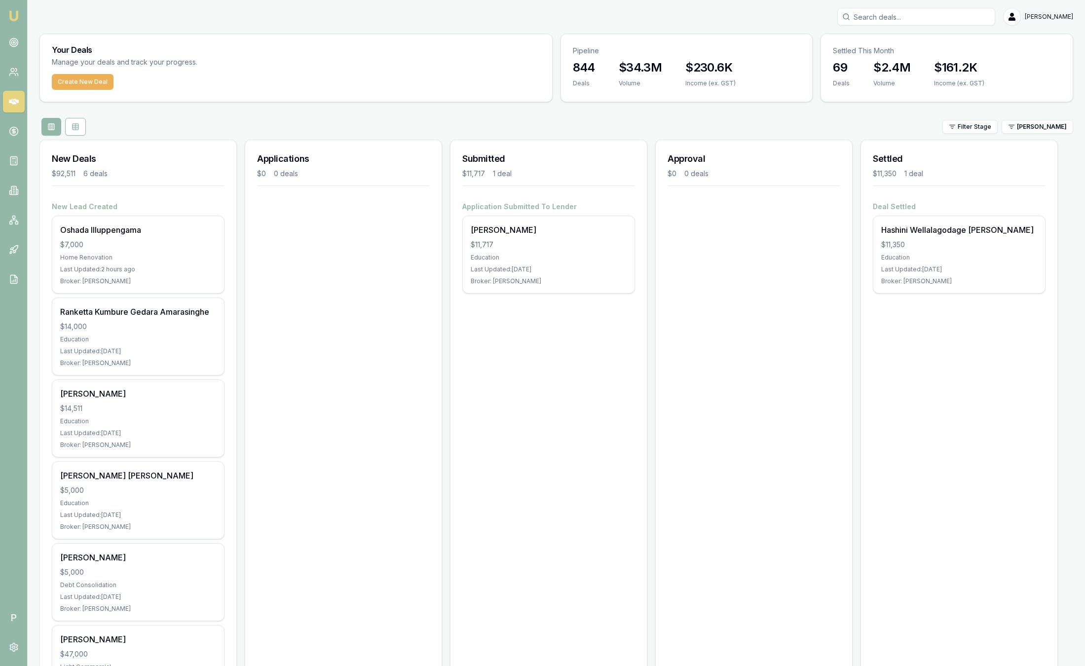
click at [711, 383] on div "Approval $0 0 deals" at bounding box center [753, 432] width 197 height 584
click at [711, 387] on div "Approval $0 0 deals" at bounding box center [753, 432] width 197 height 584
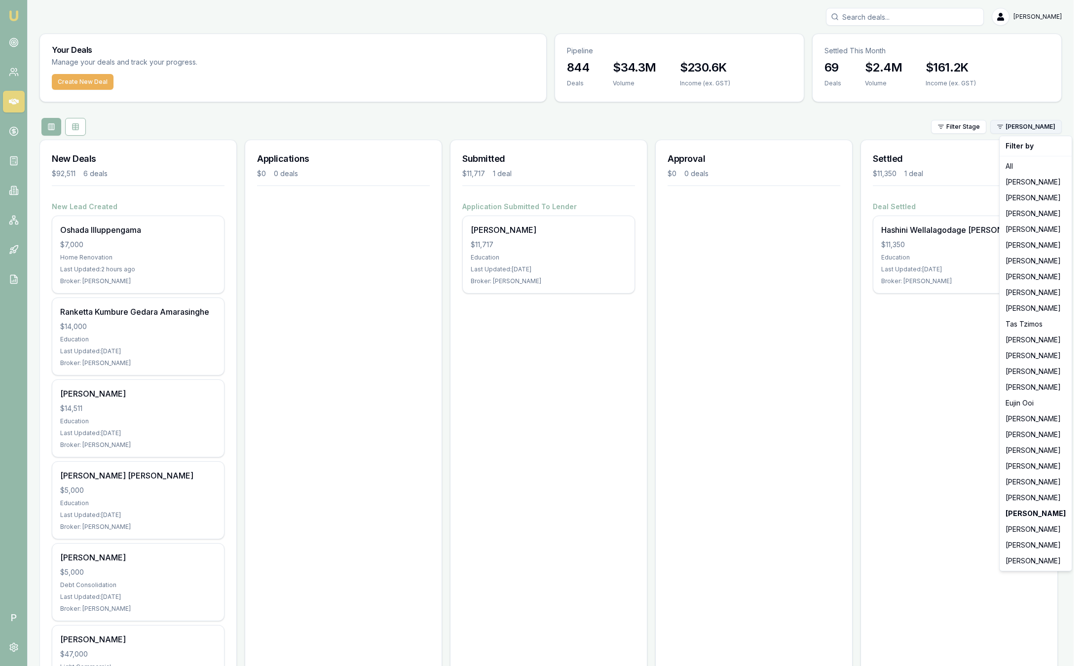
click at [1053, 124] on html "Emu Broker P Sam Crouch Toggle Menu Your Deals Manage your deals and track your…" at bounding box center [542, 333] width 1085 height 666
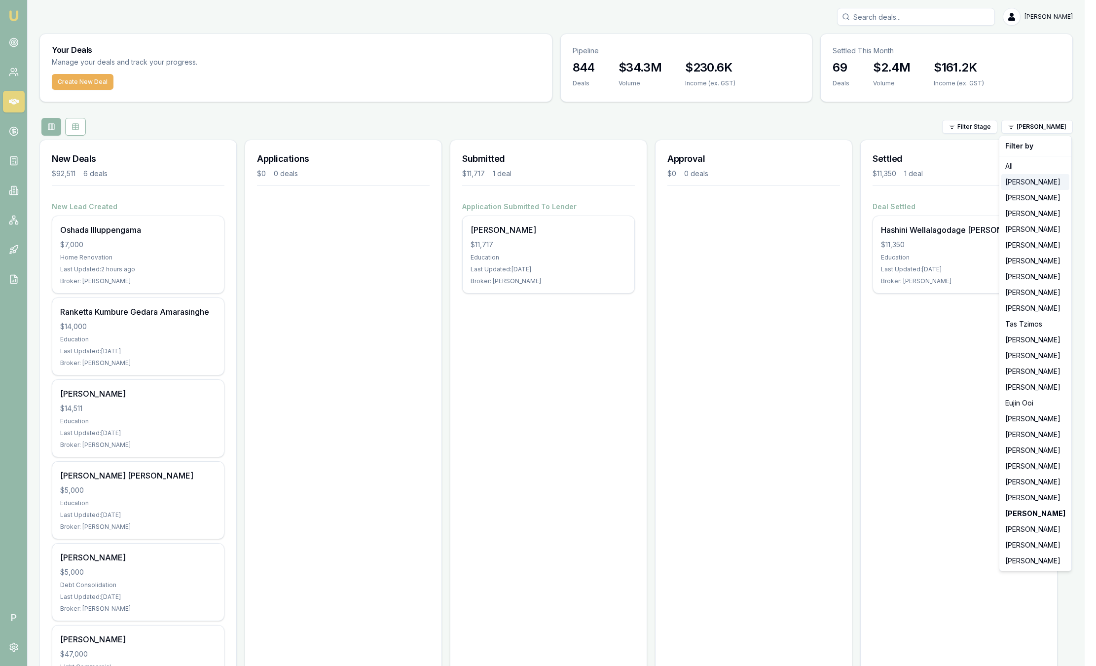
click at [1044, 181] on div "[PERSON_NAME]" at bounding box center [1036, 182] width 68 height 16
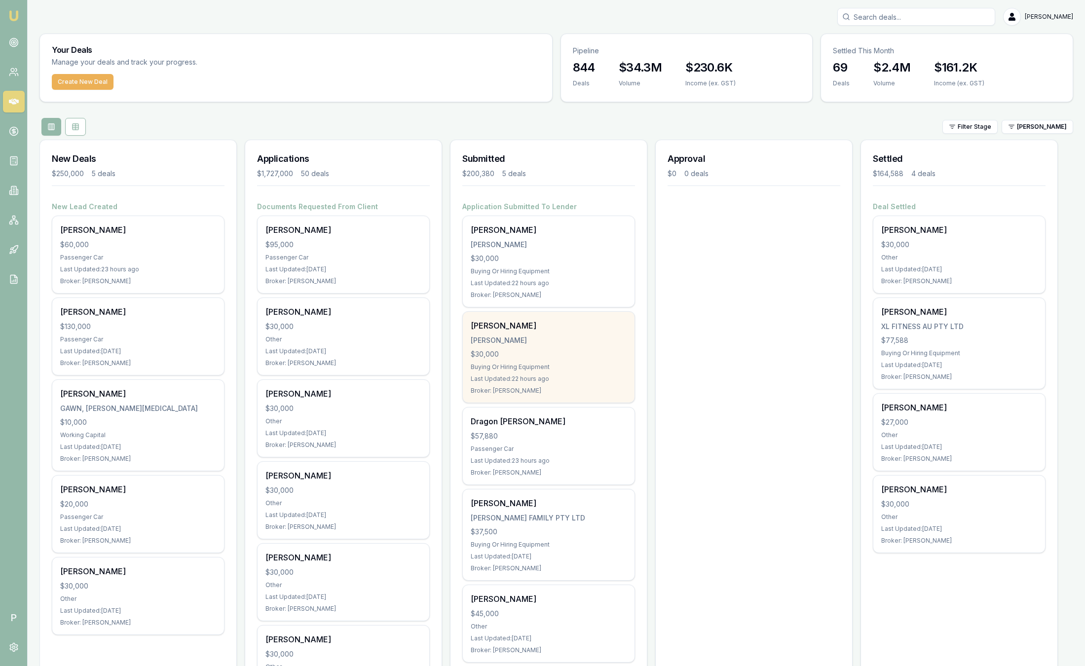
click at [558, 361] on div "Christopher Lenthall LENTHALL, CHRISTOPHER $30,000 Buying Or Hiring Equipment L…" at bounding box center [549, 357] width 172 height 91
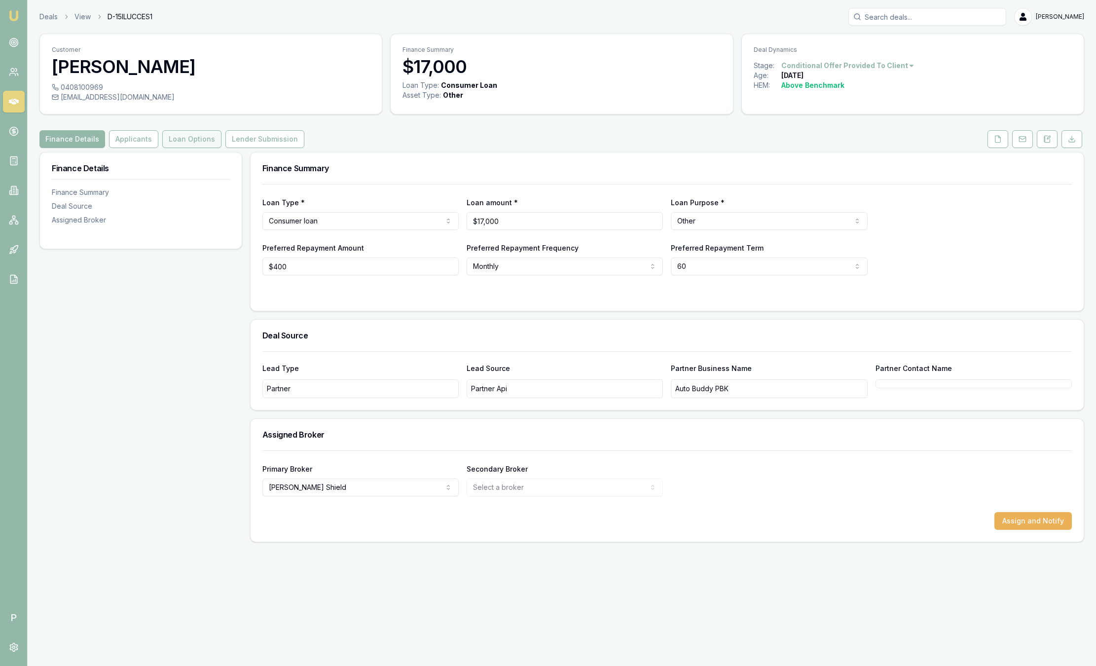
click at [186, 142] on button "Loan Options" at bounding box center [191, 139] width 59 height 18
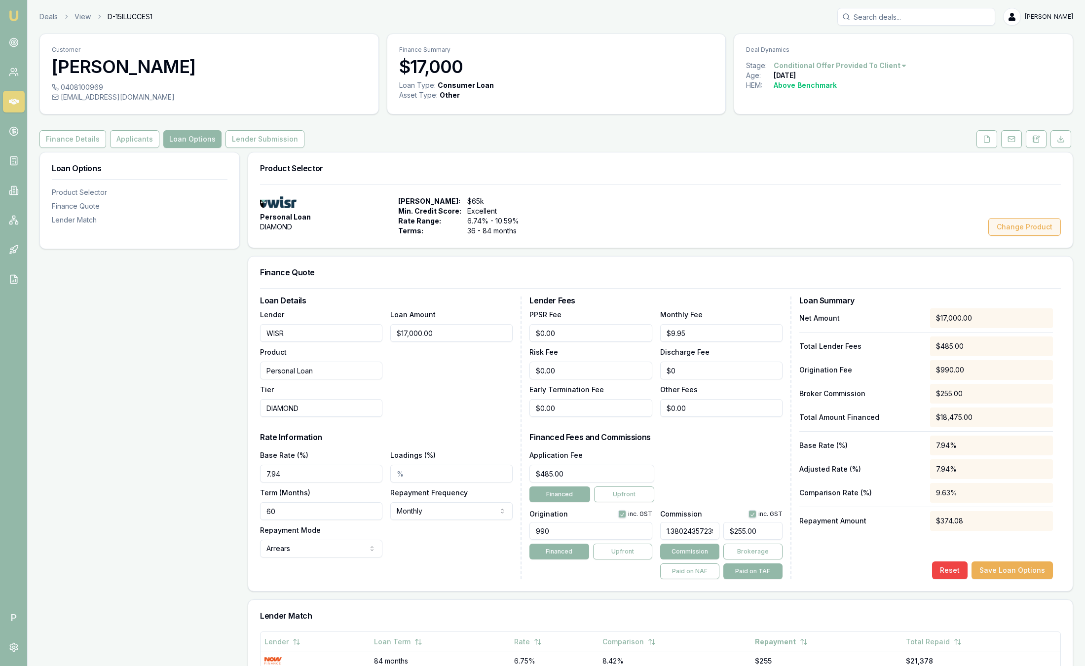
click at [1009, 229] on button "Change Product" at bounding box center [1024, 227] width 73 height 18
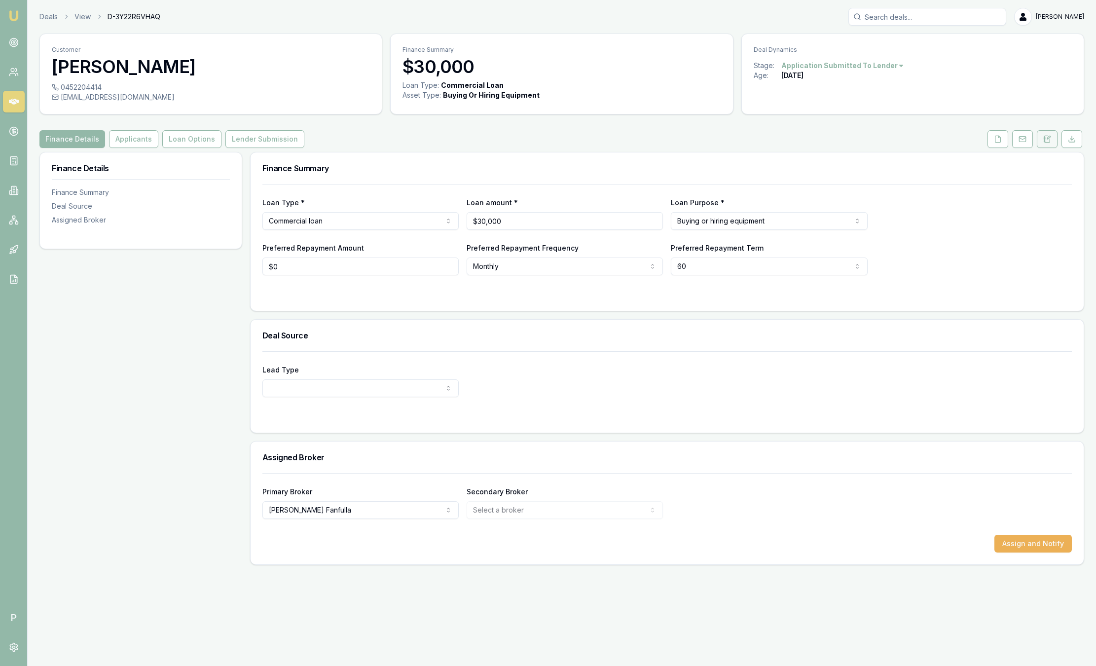
click at [1049, 144] on button at bounding box center [1047, 139] width 21 height 18
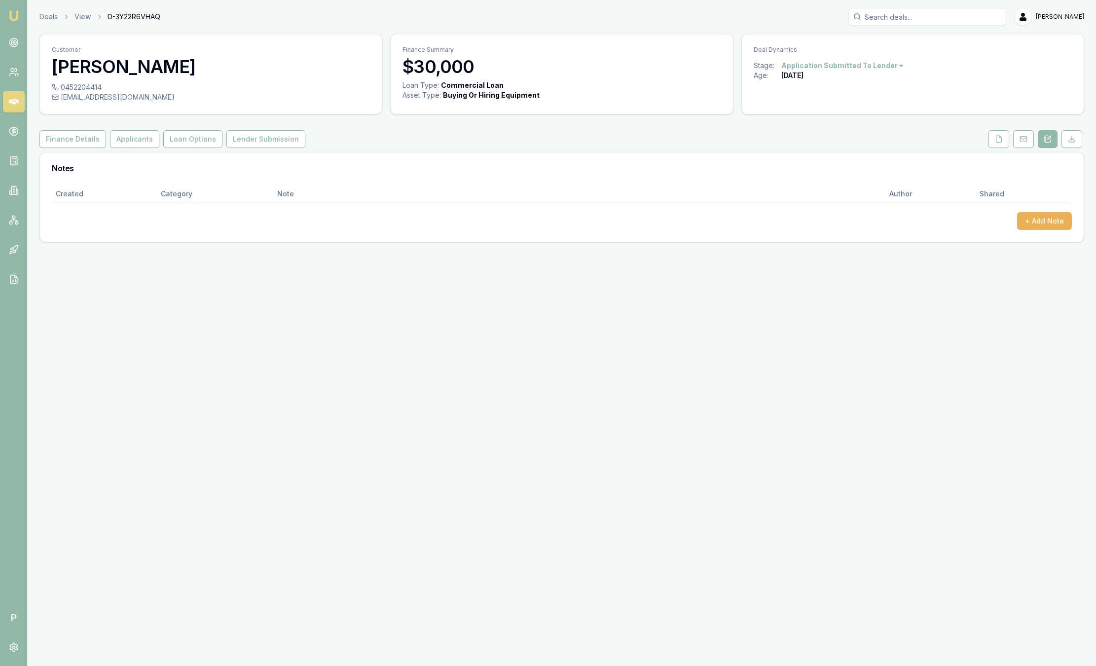
click at [16, 14] on img at bounding box center [14, 16] width 12 height 12
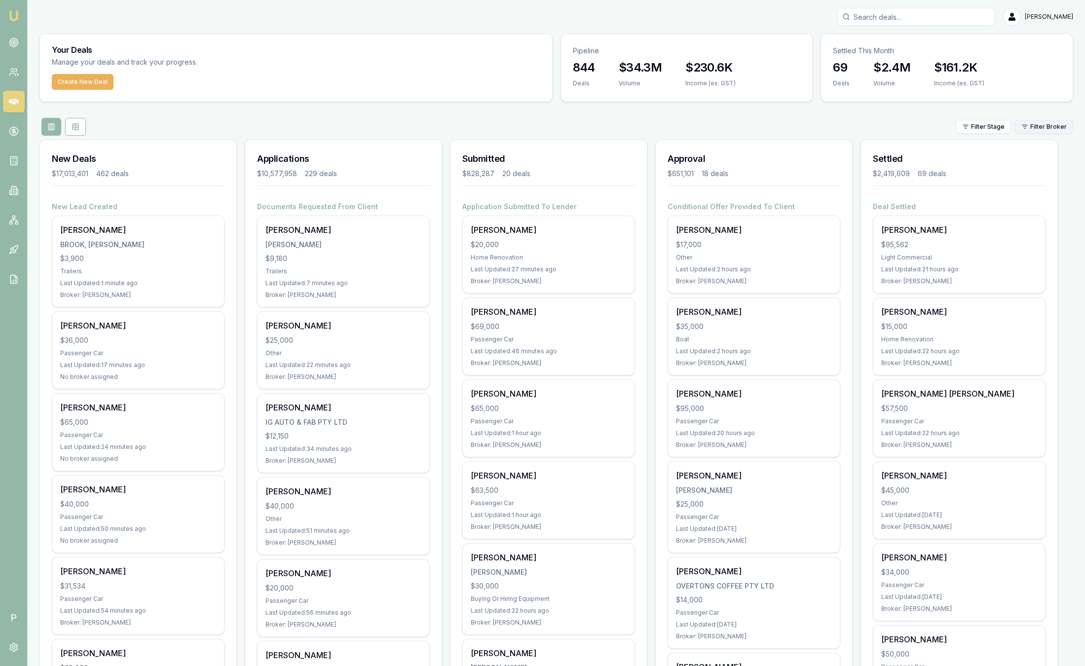
click at [1034, 121] on html "Emu Broker P Sam Crouch Toggle Menu Your Deals Manage your deals and track your…" at bounding box center [542, 333] width 1085 height 666
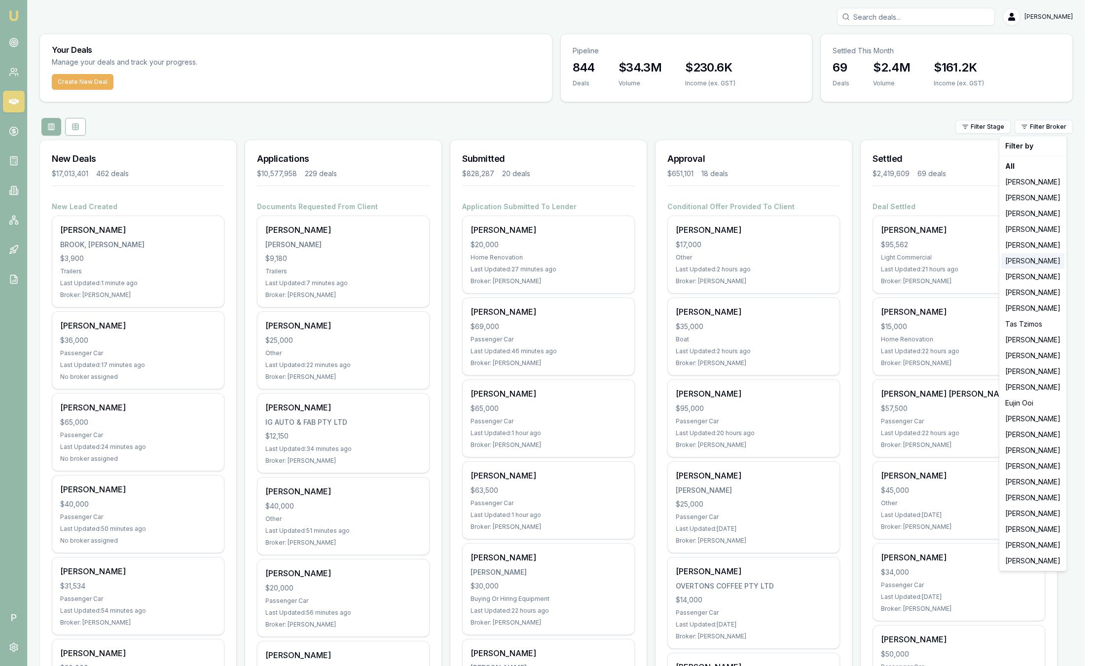
click at [1030, 264] on div "[PERSON_NAME]" at bounding box center [1033, 261] width 63 height 16
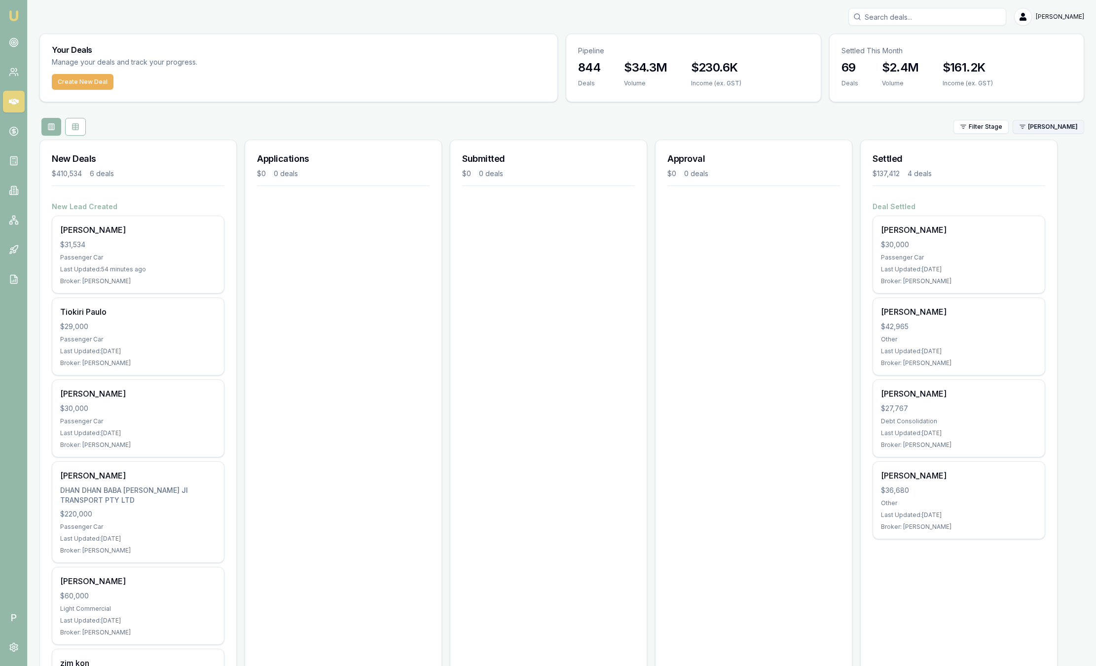
click at [1050, 120] on html "Emu Broker P Sam Crouch Toggle Menu Your Deals Manage your deals and track your…" at bounding box center [548, 333] width 1096 height 666
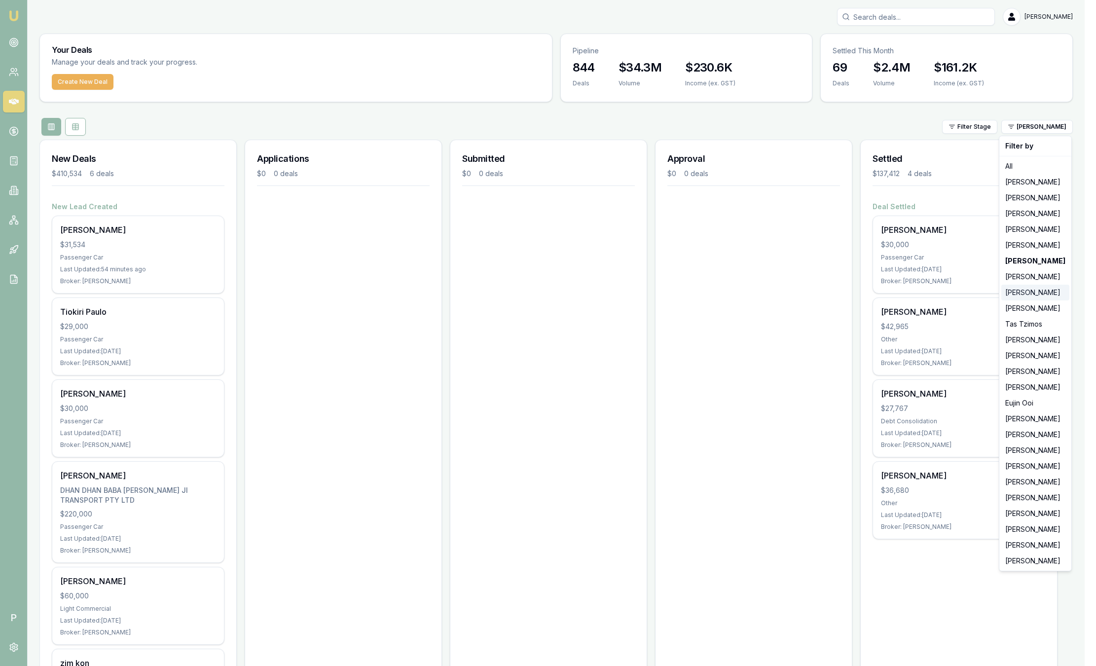
click at [1049, 288] on div "[PERSON_NAME]" at bounding box center [1036, 293] width 68 height 16
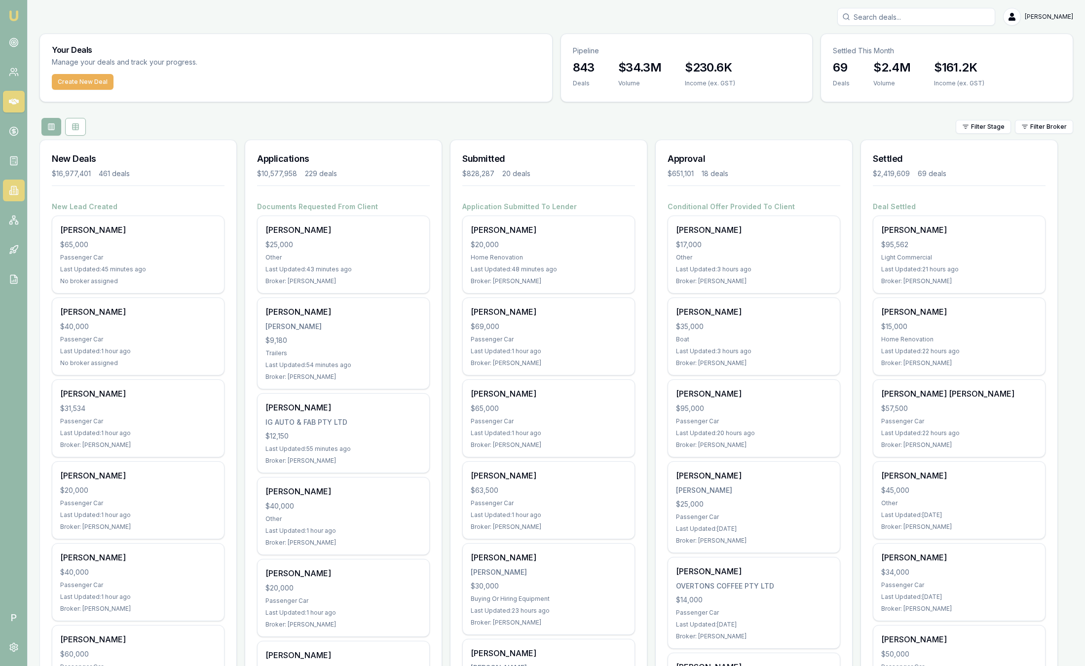
click at [17, 186] on icon at bounding box center [14, 191] width 10 height 10
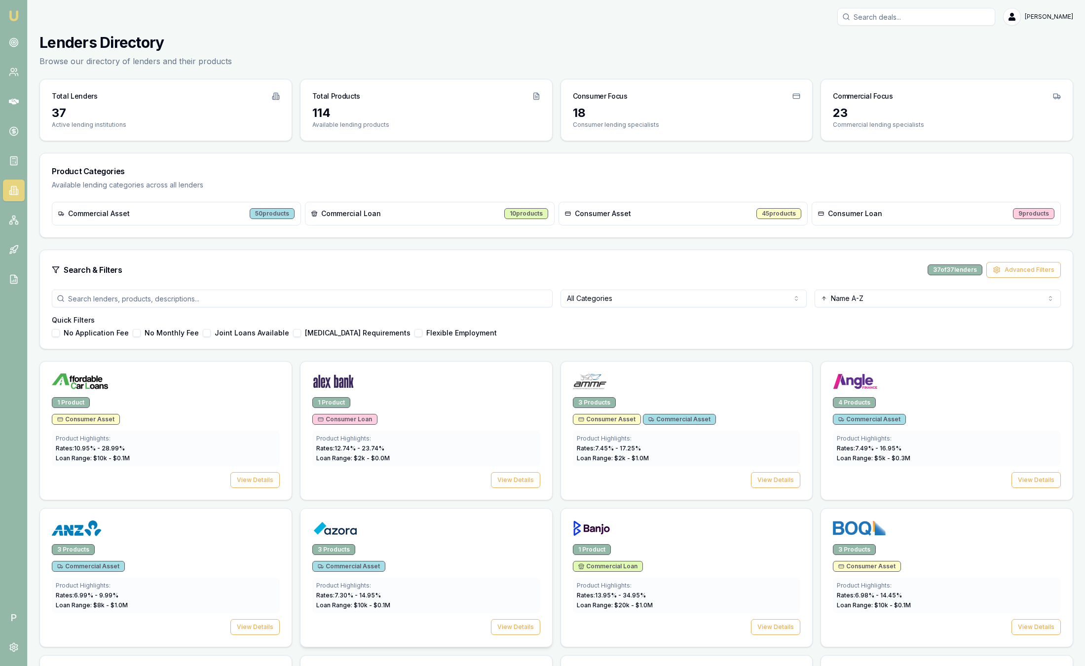
click at [436, 536] on div at bounding box center [426, 531] width 228 height 20
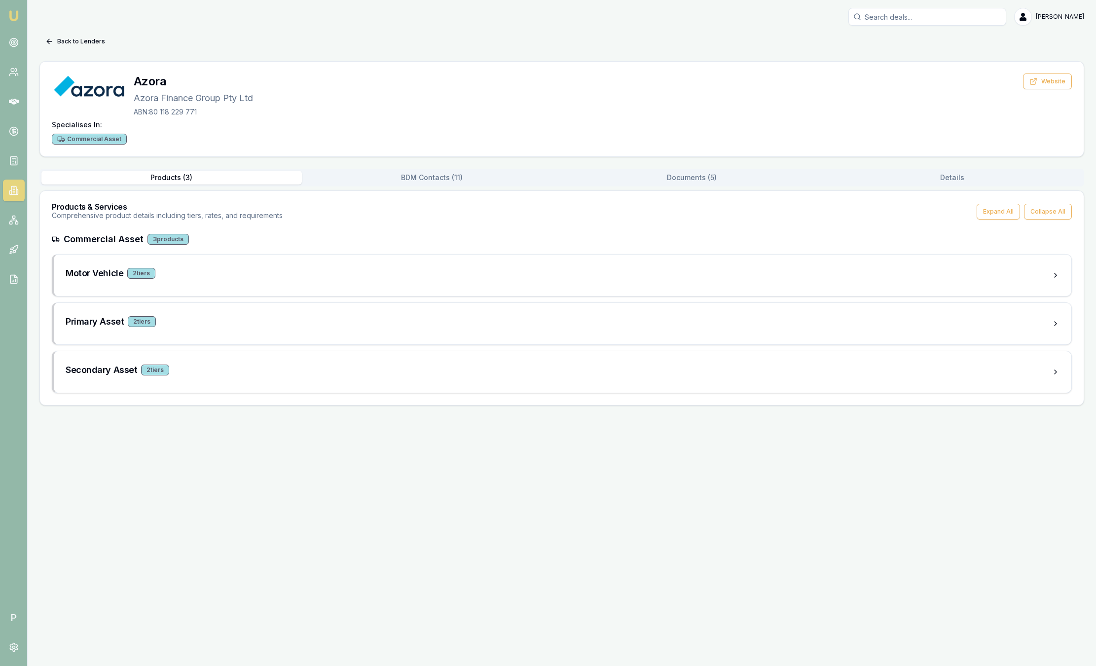
click at [456, 174] on button "BDM Contacts ( 11 )" at bounding box center [432, 178] width 261 height 14
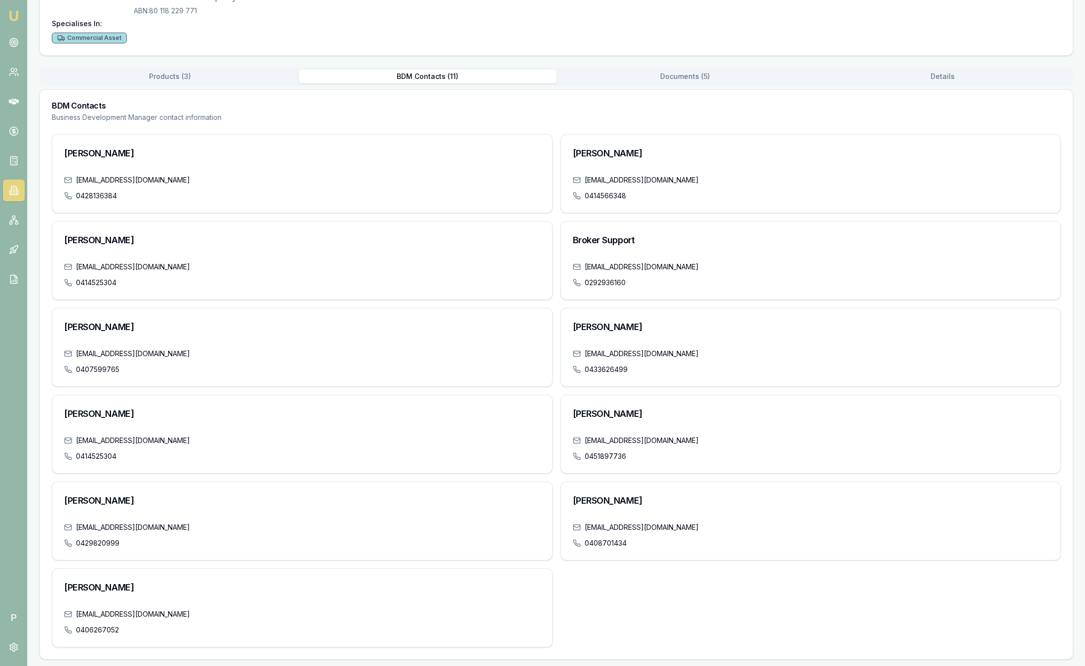
scroll to position [103, 0]
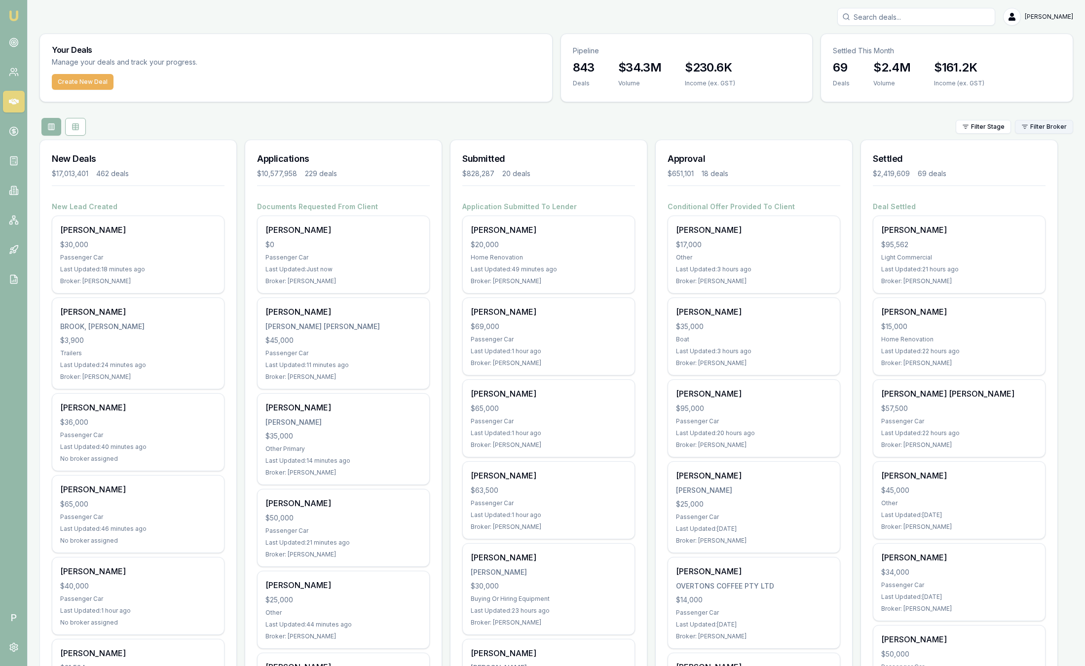
click at [1032, 130] on html "Emu Broker P [PERSON_NAME] Toggle Menu Your Deals Manage your deals and track y…" at bounding box center [542, 333] width 1085 height 666
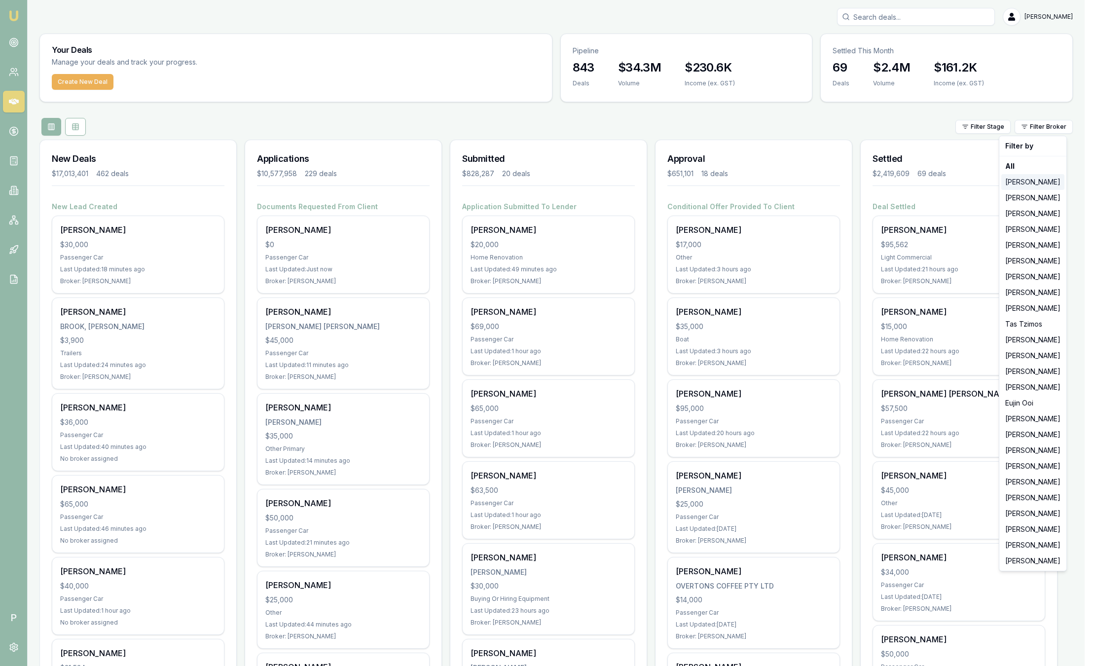
click at [1029, 182] on div "[PERSON_NAME]" at bounding box center [1033, 182] width 63 height 16
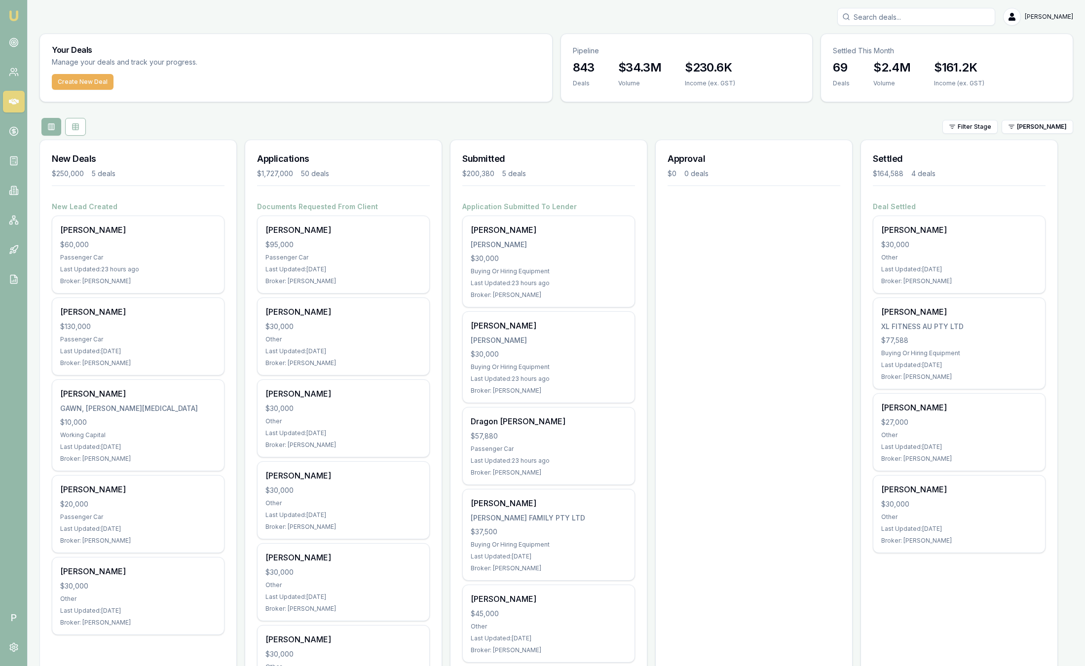
click at [1050, 135] on div "Filter Stage [PERSON_NAME]" at bounding box center [556, 127] width 1034 height 18
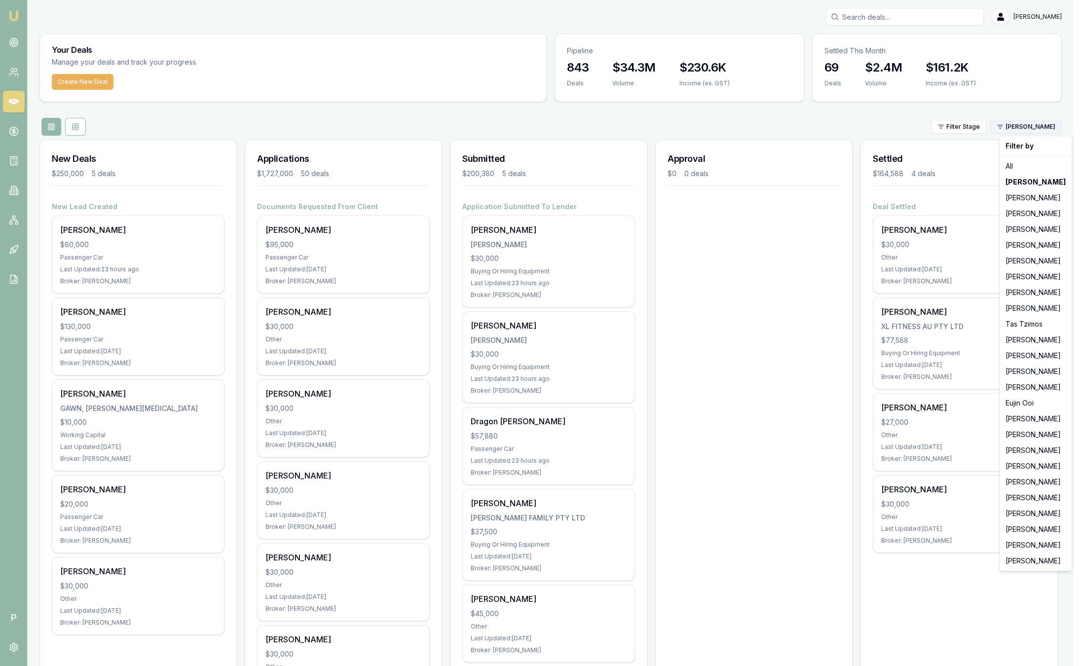
click at [1035, 126] on html "Emu Broker P [PERSON_NAME] Toggle Menu Your Deals Manage your deals and track y…" at bounding box center [542, 333] width 1085 height 666
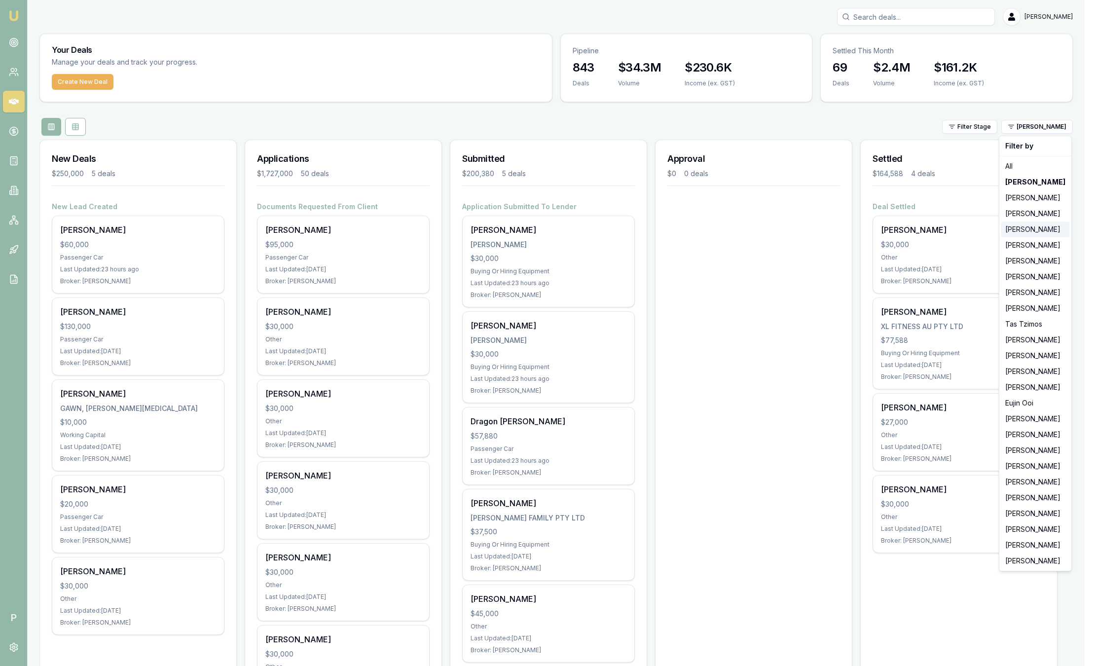
click at [1023, 233] on div "[PERSON_NAME]" at bounding box center [1036, 230] width 68 height 16
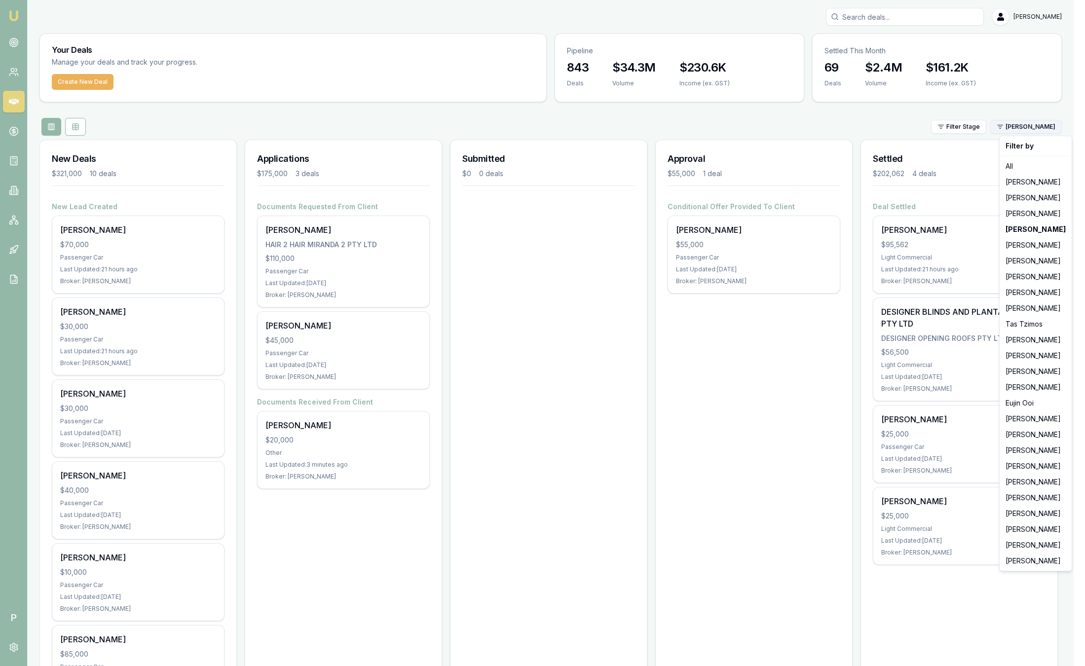
click at [1046, 126] on html "Emu Broker P [PERSON_NAME] Toggle Menu Your Deals Manage your deals and track y…" at bounding box center [542, 333] width 1085 height 666
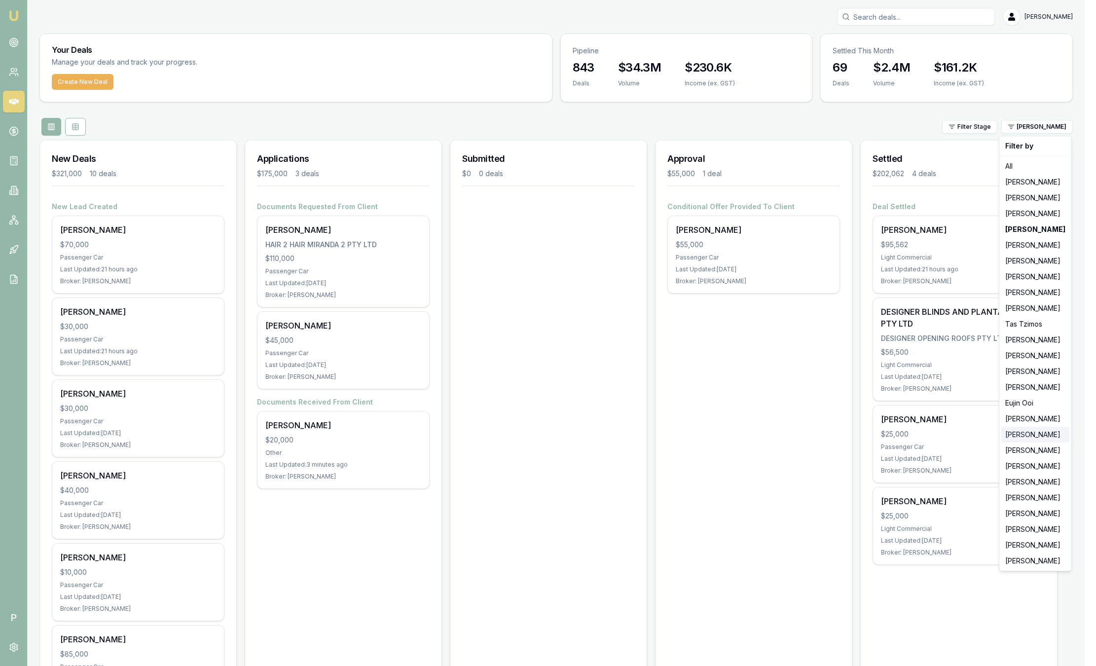
click at [1028, 436] on div "[PERSON_NAME]" at bounding box center [1036, 435] width 68 height 16
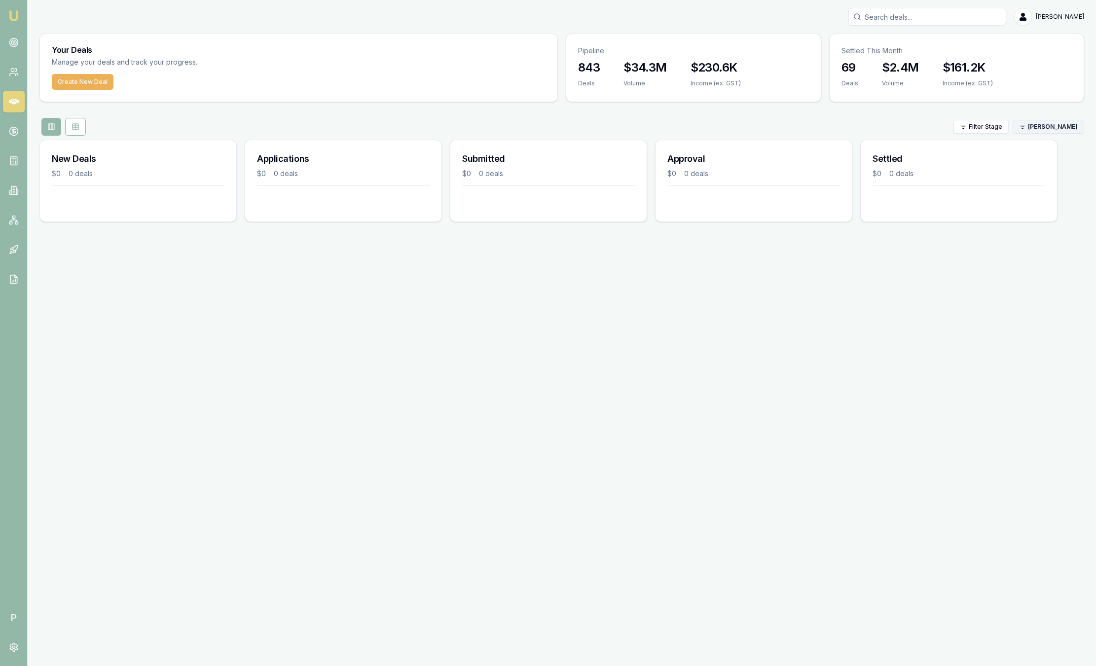
click at [1019, 132] on html "Emu Broker P [PERSON_NAME] Toggle Menu Your Deals Manage your deals and track y…" at bounding box center [548, 333] width 1096 height 666
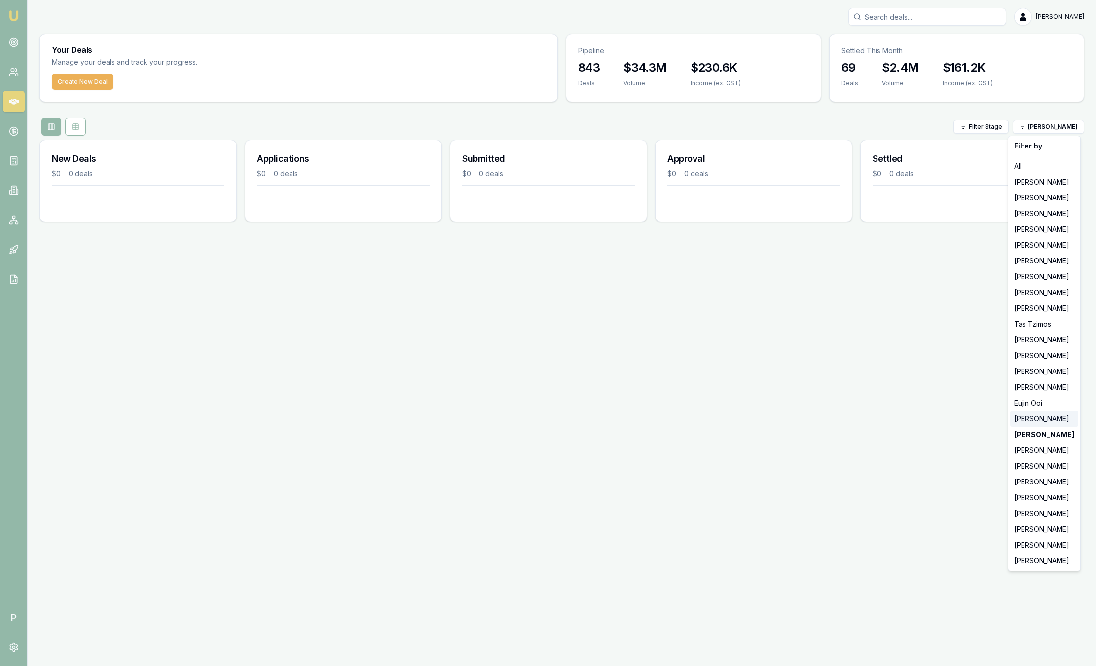
click at [1018, 422] on div "[PERSON_NAME]" at bounding box center [1045, 419] width 68 height 16
